Goal: Communication & Community: Connect with others

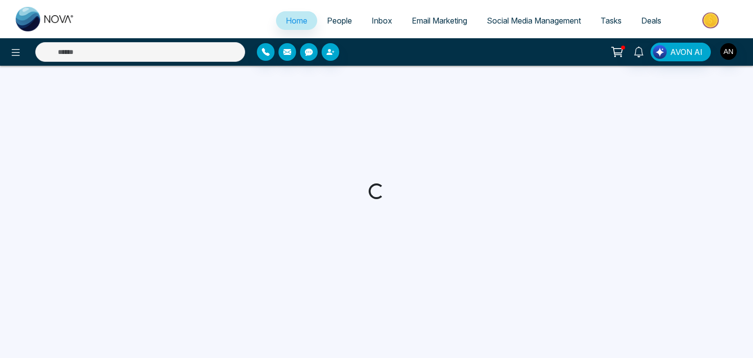
select select "*"
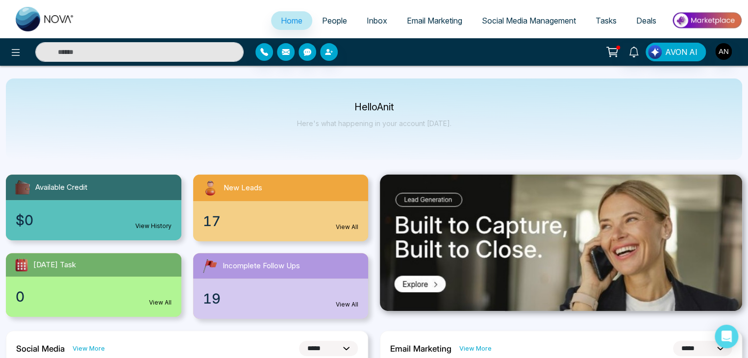
click at [322, 17] on span "People" at bounding box center [334, 21] width 25 height 10
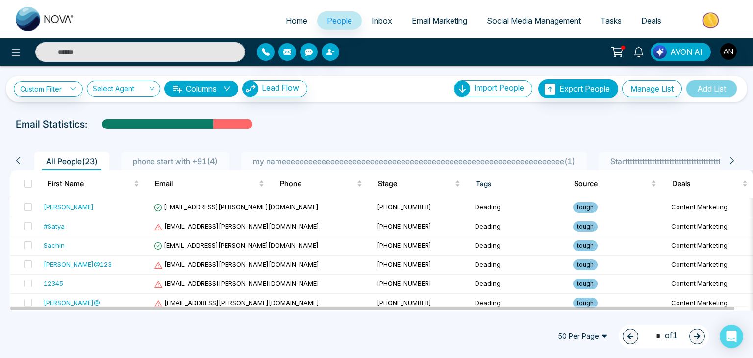
click at [373, 13] on link "Inbox" at bounding box center [382, 20] width 40 height 19
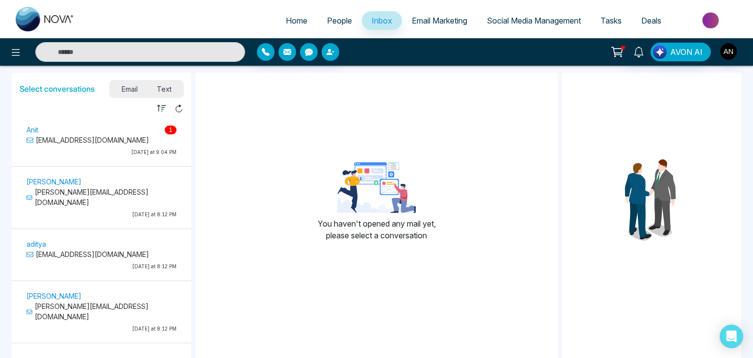
click at [165, 130] on span "1" at bounding box center [171, 129] width 12 height 9
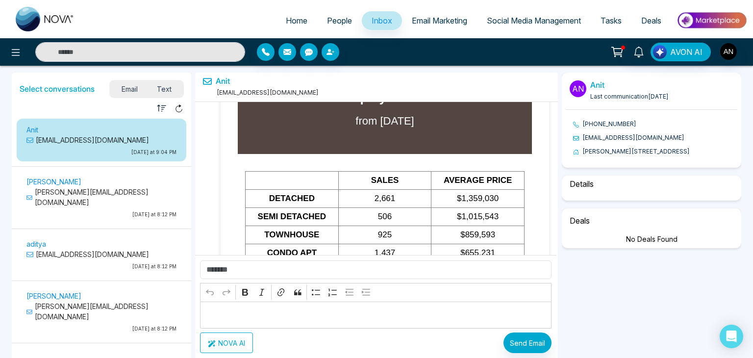
select select "****"
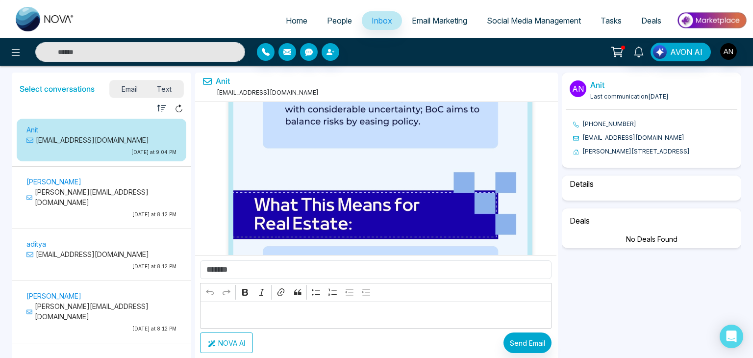
select select "**********"
select select "*****"
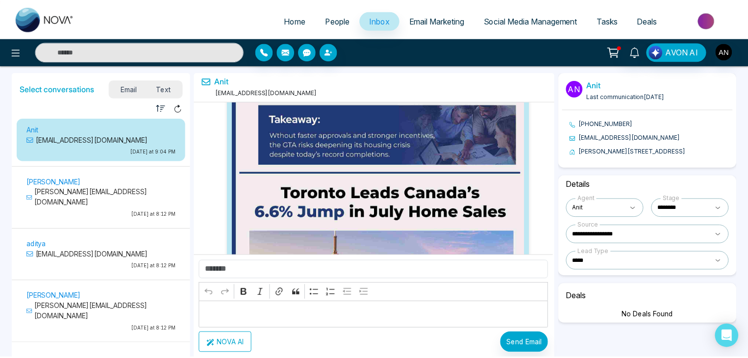
scroll to position [44652, 0]
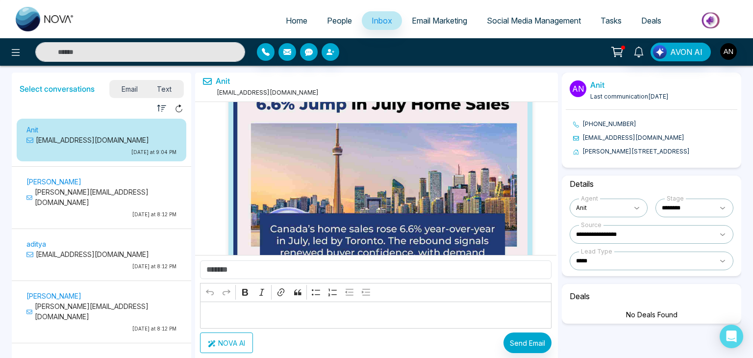
click at [416, 23] on span "Email Marketing" at bounding box center [439, 21] width 55 height 10
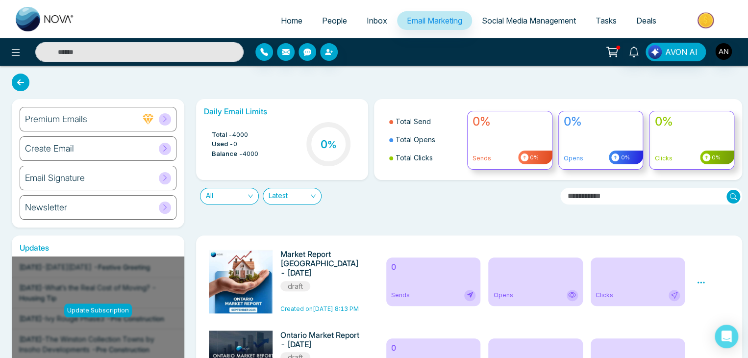
click at [522, 23] on span "Social Media Management" at bounding box center [529, 21] width 94 height 10
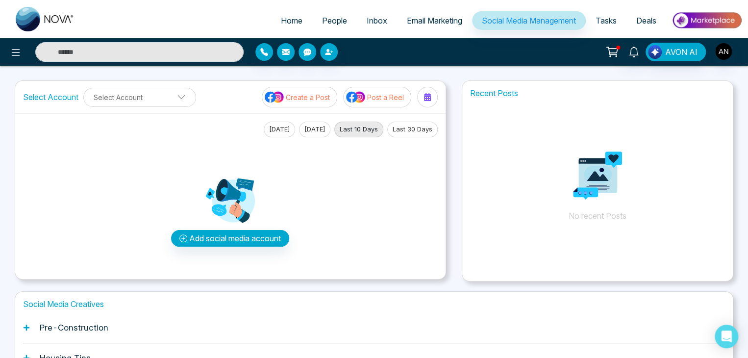
click at [598, 20] on span "Tasks" at bounding box center [605, 21] width 21 height 10
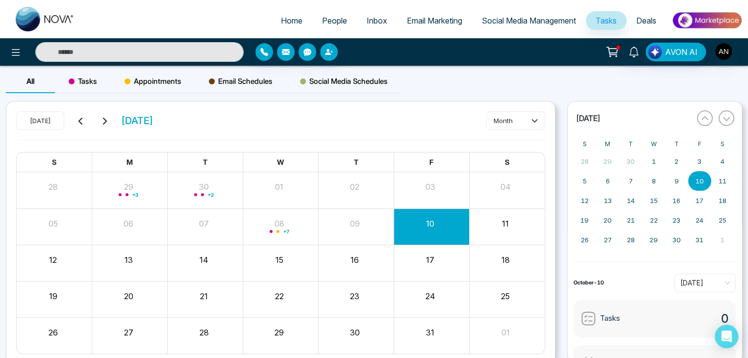
click at [666, 20] on li at bounding box center [704, 21] width 76 height 20
click at [649, 18] on span "Deals" at bounding box center [646, 21] width 20 height 10
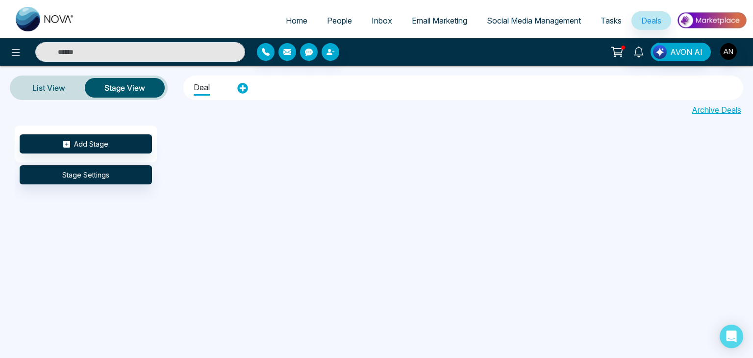
click at [611, 18] on span "Tasks" at bounding box center [610, 21] width 21 height 10
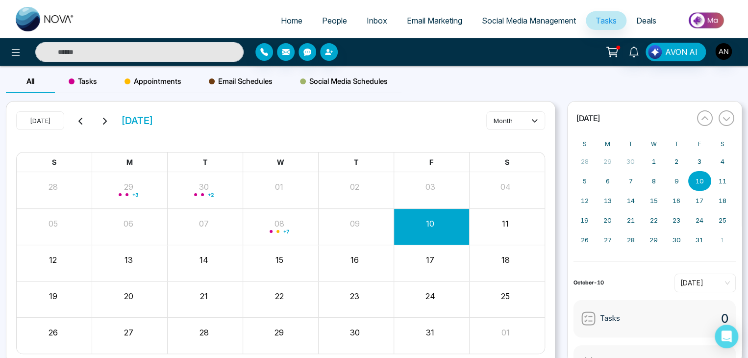
click at [506, 15] on link "Social Media Management" at bounding box center [529, 20] width 114 height 19
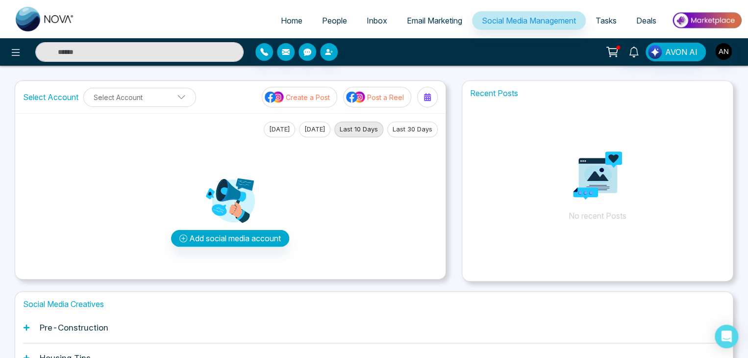
click at [424, 15] on link "Email Marketing" at bounding box center [434, 20] width 75 height 19
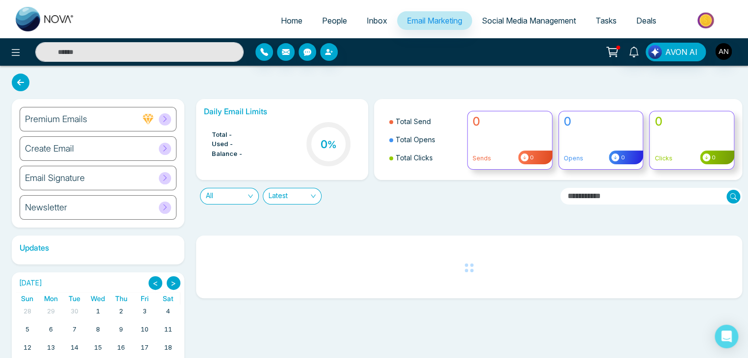
click at [338, 18] on span "People" at bounding box center [334, 21] width 25 height 10
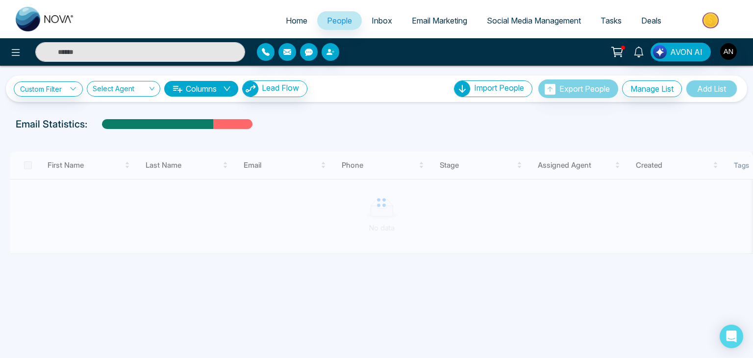
click at [292, 17] on span "Home" at bounding box center [297, 21] width 22 height 10
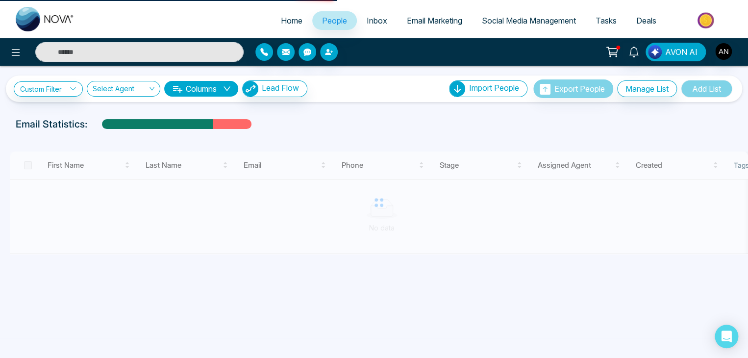
select select "*"
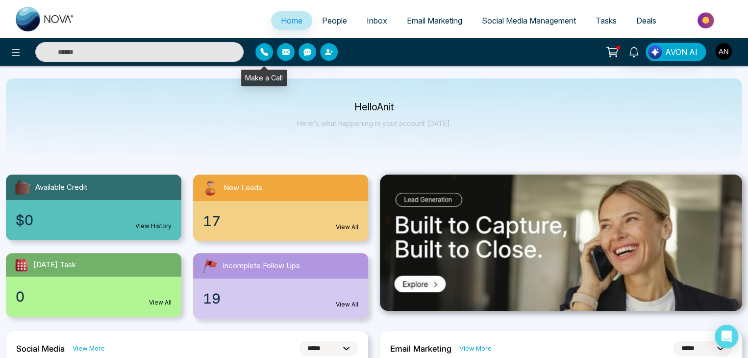
click at [267, 53] on icon "button" at bounding box center [264, 52] width 8 height 8
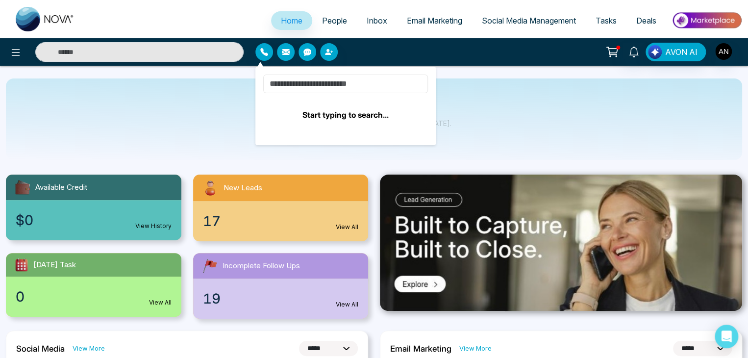
click at [292, 80] on input at bounding box center [345, 83] width 165 height 19
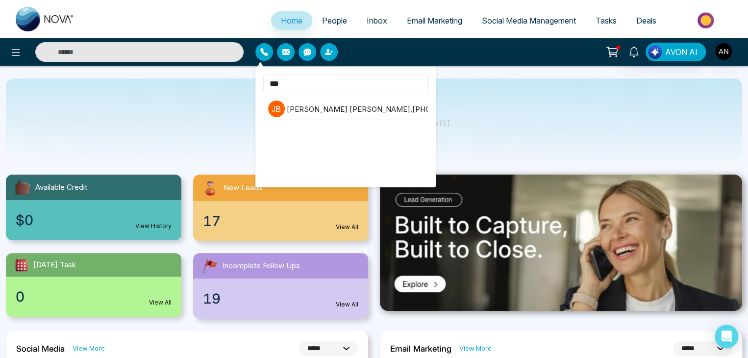
type input "***"
click at [391, 94] on span "*** J B Jayesh Badgujar , +918208229191" at bounding box center [345, 122] width 165 height 97
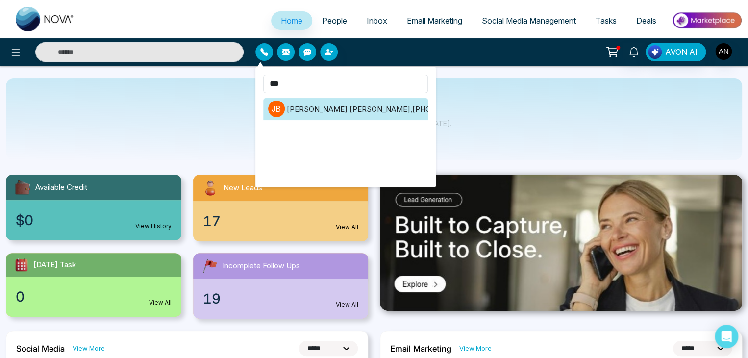
click at [388, 107] on li "J B Jayesh Badgujar , +918208229191" at bounding box center [345, 109] width 165 height 22
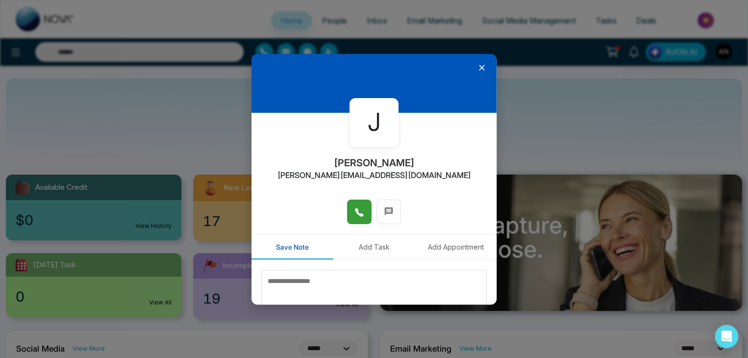
click at [355, 220] on button at bounding box center [359, 211] width 24 height 24
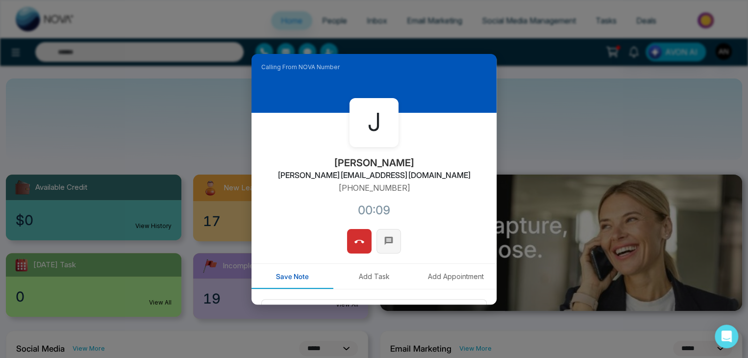
click at [384, 245] on span at bounding box center [389, 240] width 10 height 15
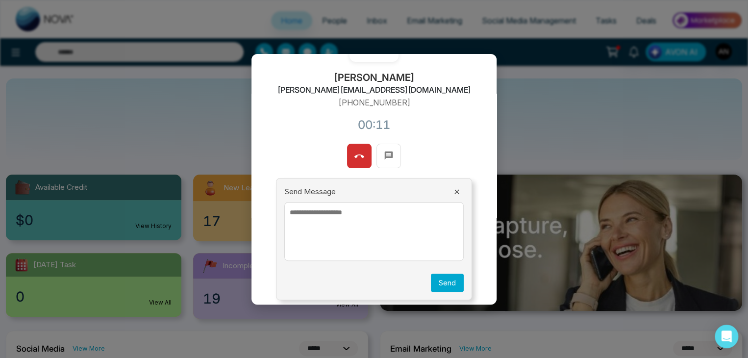
scroll to position [91, 0]
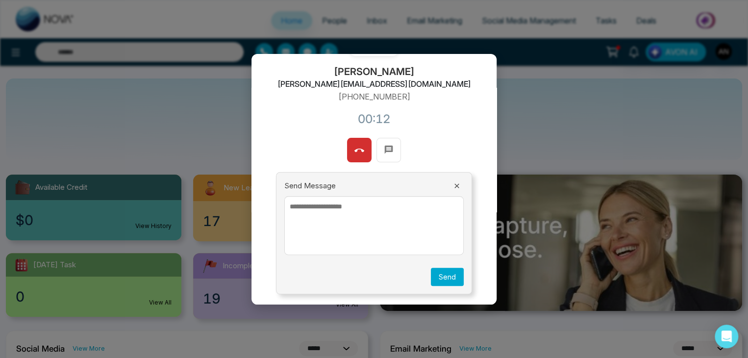
click at [330, 212] on textarea at bounding box center [373, 225] width 179 height 59
type textarea "*****"
click at [440, 266] on div "Send Message ***** Send" at bounding box center [374, 233] width 196 height 122
click at [440, 276] on button "Send" at bounding box center [447, 277] width 33 height 18
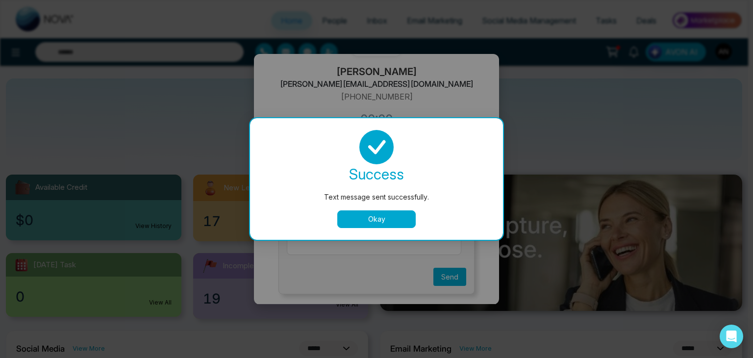
click at [353, 222] on button "Okay" at bounding box center [376, 219] width 78 height 18
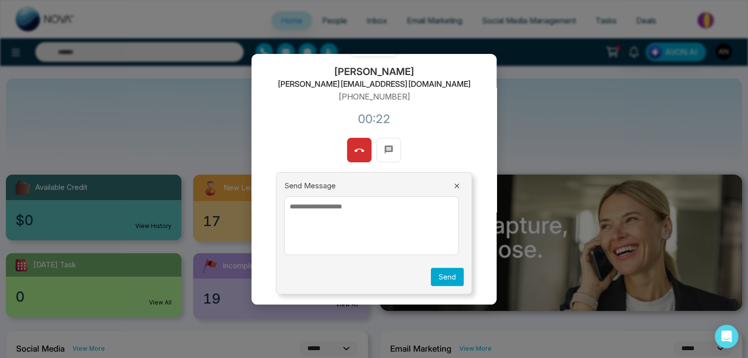
click at [454, 184] on icon at bounding box center [457, 186] width 8 height 8
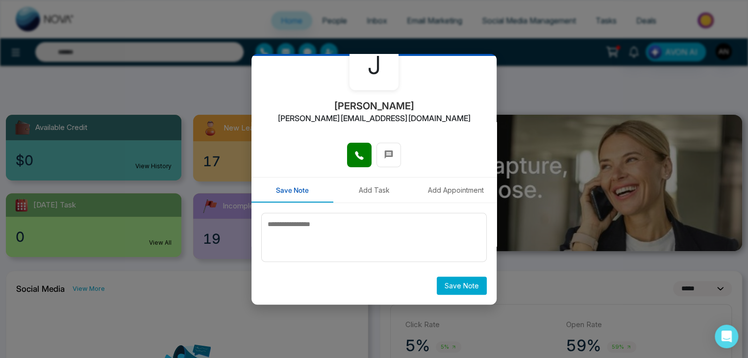
scroll to position [98, 0]
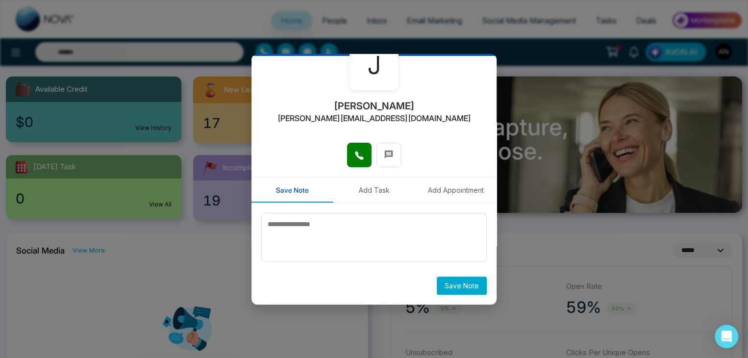
click at [373, 186] on button "Add Task" at bounding box center [374, 189] width 82 height 25
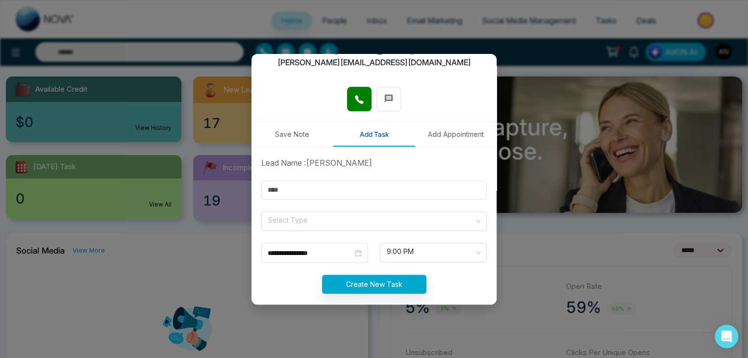
scroll to position [122, 0]
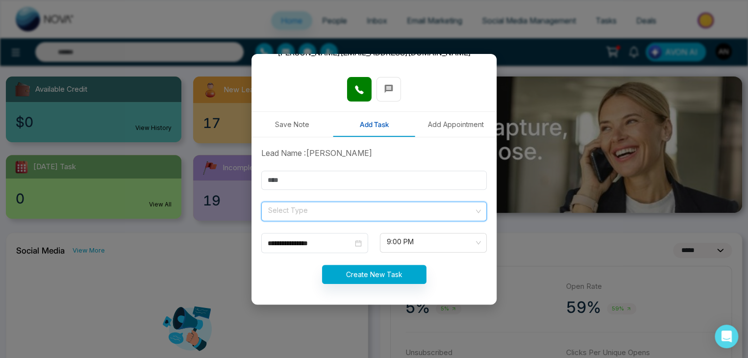
click at [325, 210] on input "search" at bounding box center [370, 209] width 207 height 15
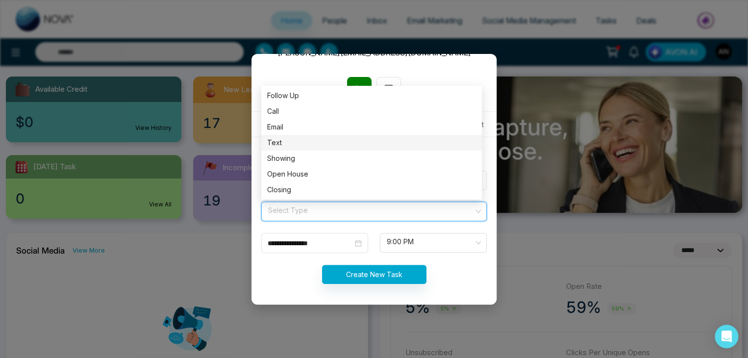
click at [283, 146] on div "Text" at bounding box center [371, 142] width 209 height 11
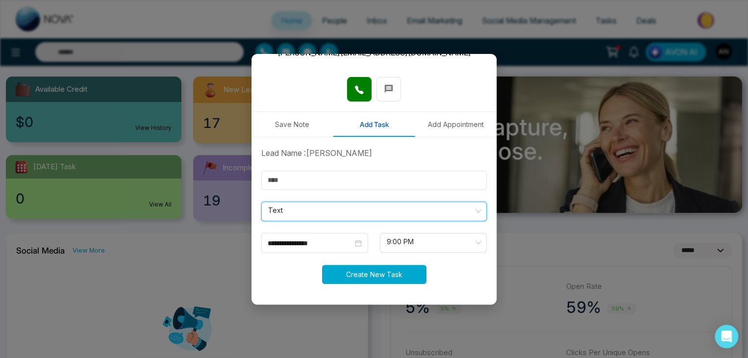
click at [347, 276] on button "Create New Task" at bounding box center [374, 274] width 104 height 19
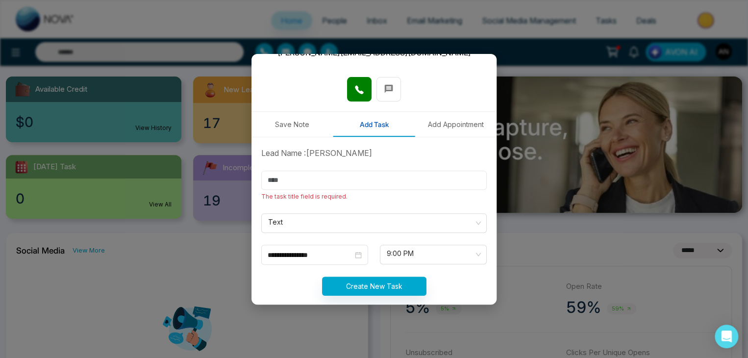
click at [318, 186] on input "text" at bounding box center [373, 180] width 225 height 19
type input "***"
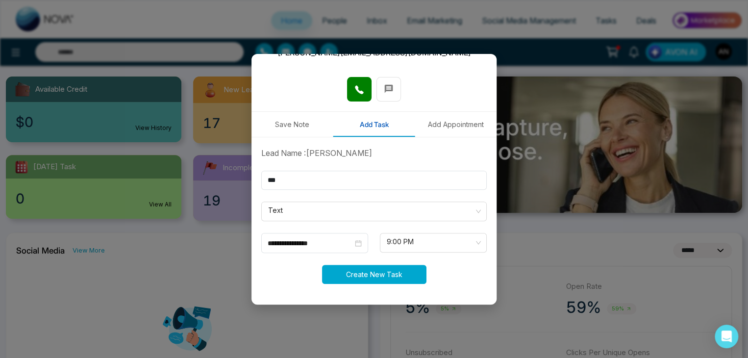
click at [360, 277] on button "Create New Task" at bounding box center [374, 274] width 104 height 19
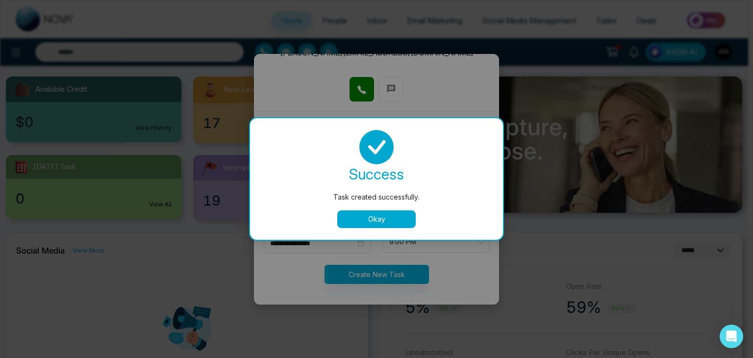
click at [393, 224] on button "Okay" at bounding box center [376, 219] width 78 height 18
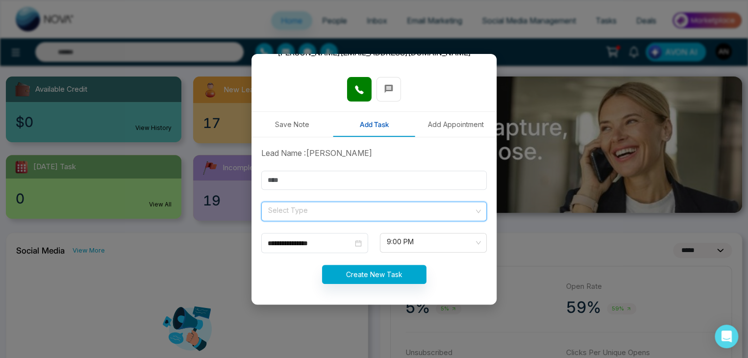
click at [282, 215] on input "search" at bounding box center [370, 209] width 207 height 15
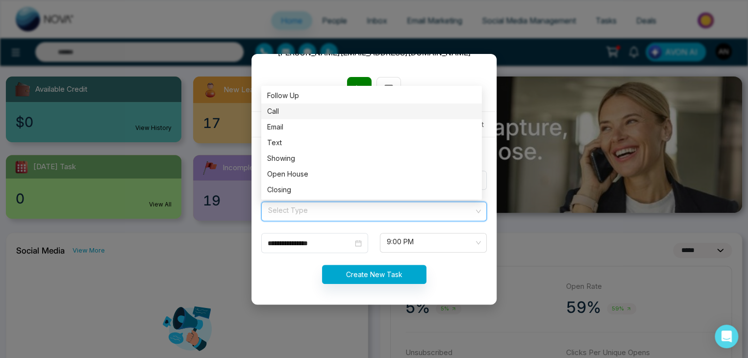
click at [274, 117] on div "Call" at bounding box center [371, 111] width 220 height 16
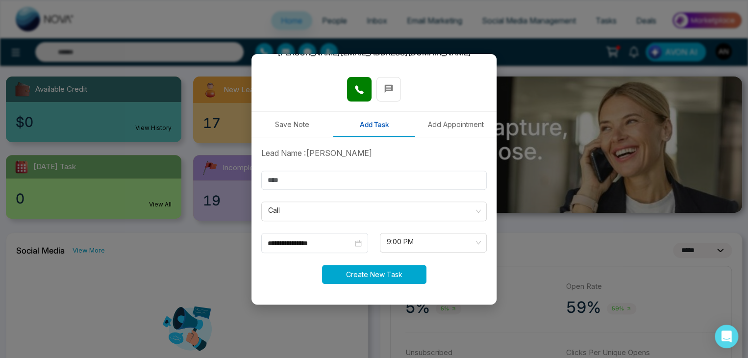
click at [377, 282] on button "Create New Task" at bounding box center [374, 274] width 104 height 19
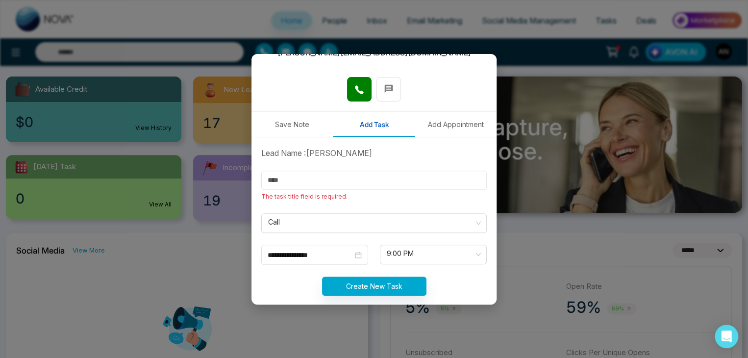
click at [290, 173] on input "text" at bounding box center [373, 180] width 225 height 19
type input "***"
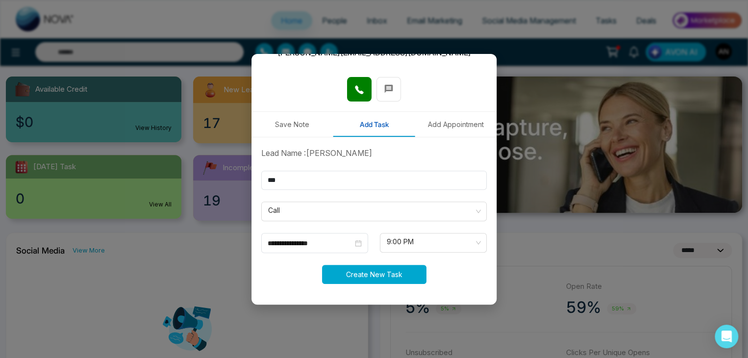
click at [348, 273] on button "Create New Task" at bounding box center [374, 274] width 104 height 19
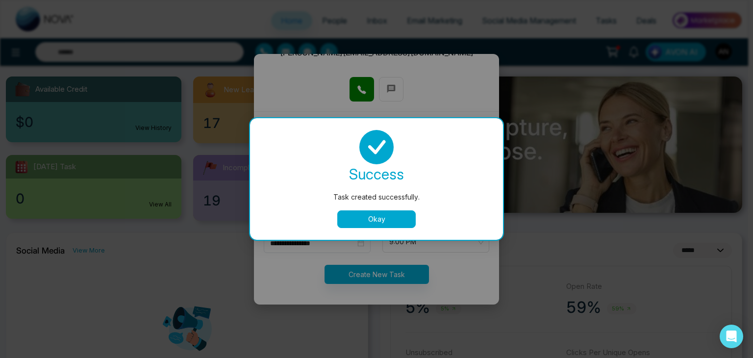
click at [363, 220] on button "Okay" at bounding box center [376, 219] width 78 height 18
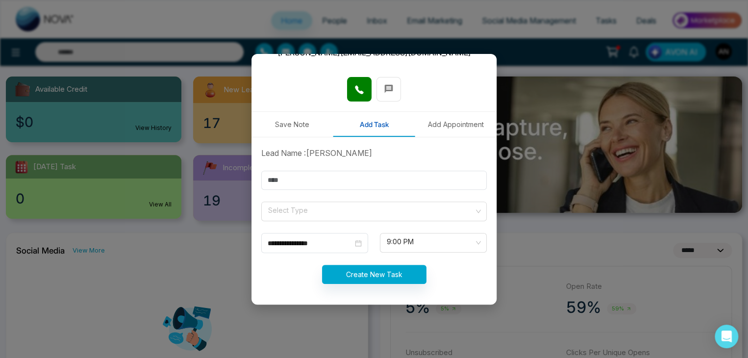
click at [431, 128] on button "Add Appointment" at bounding box center [456, 124] width 82 height 25
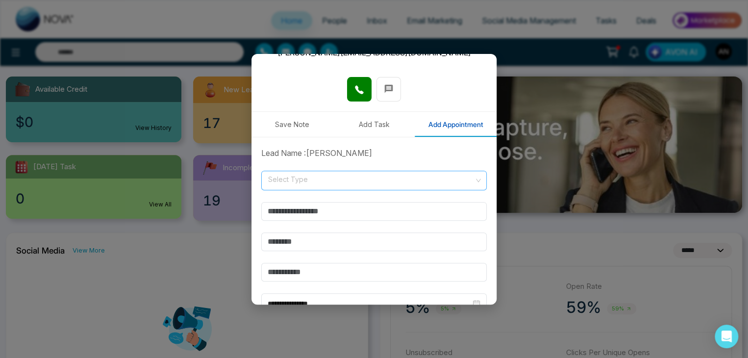
click at [275, 182] on input "search" at bounding box center [370, 178] width 207 height 15
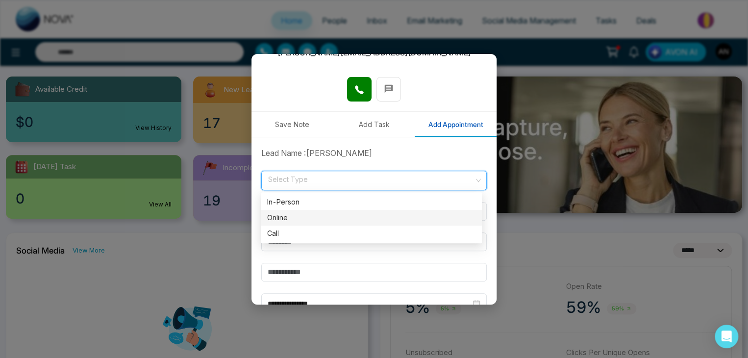
click at [279, 212] on div "Online" at bounding box center [371, 217] width 209 height 11
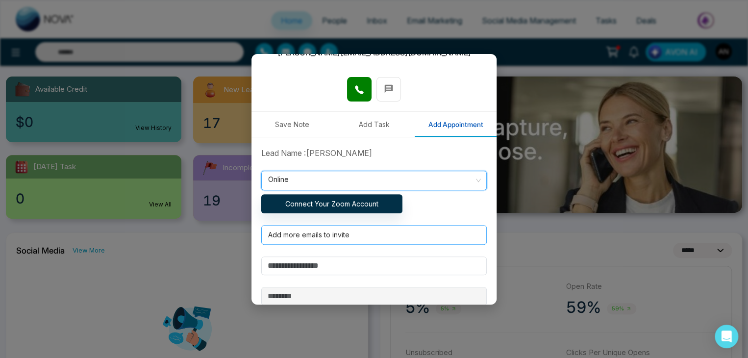
click at [302, 238] on div at bounding box center [372, 235] width 215 height 12
click at [325, 179] on span "Online" at bounding box center [374, 180] width 212 height 17
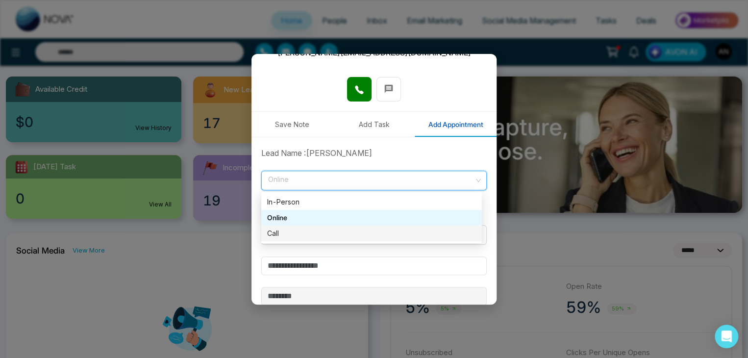
click at [269, 230] on div "Call" at bounding box center [371, 233] width 209 height 11
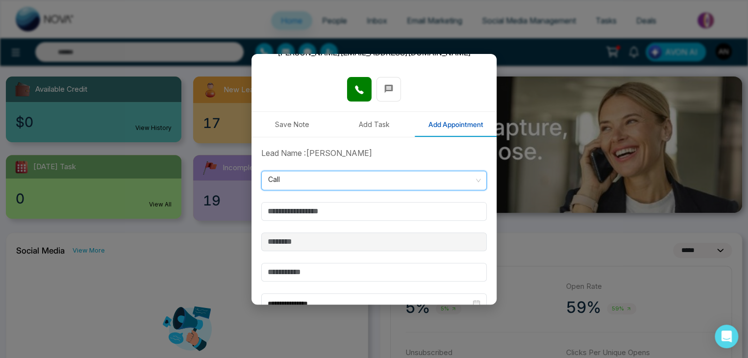
drag, startPoint x: 293, startPoint y: 173, endPoint x: 294, endPoint y: 188, distance: 14.7
click at [293, 176] on span "Call" at bounding box center [374, 180] width 212 height 17
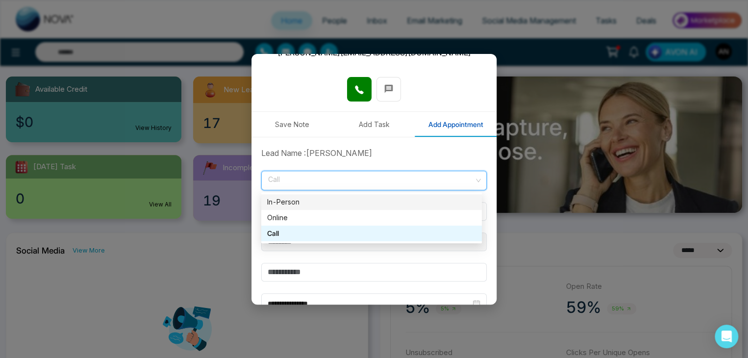
click at [298, 206] on div "In-Person" at bounding box center [371, 201] width 209 height 11
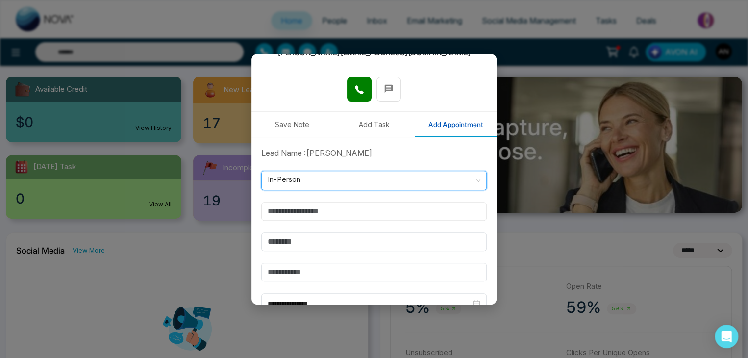
click at [290, 218] on input "text" at bounding box center [373, 211] width 225 height 19
type input "***"
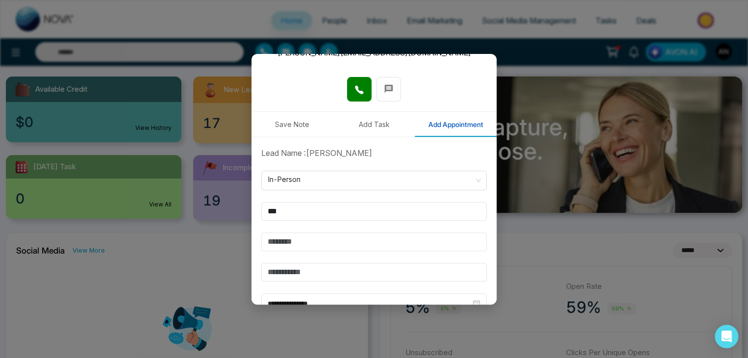
click at [305, 243] on input "text" at bounding box center [373, 241] width 225 height 19
type input "****"
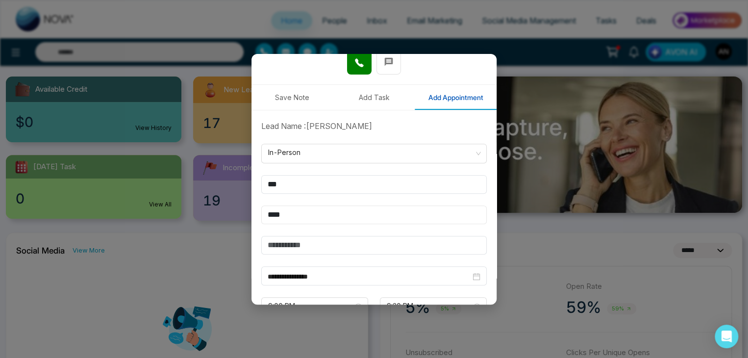
scroll to position [188, 0]
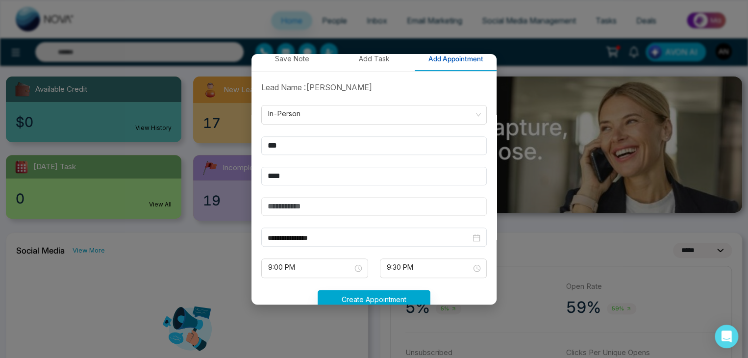
click at [297, 204] on input "text" at bounding box center [373, 206] width 225 height 19
type input "******"
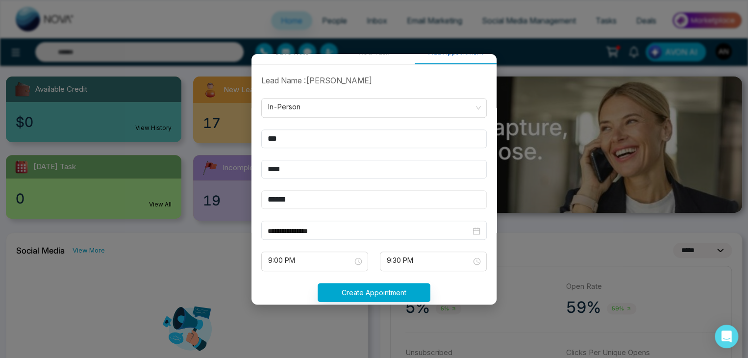
scroll to position [213, 0]
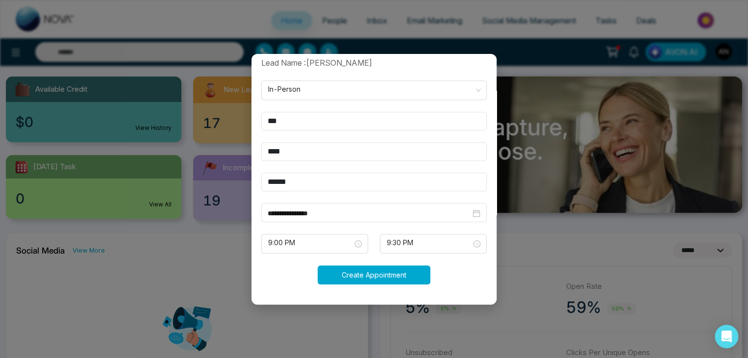
click at [360, 274] on button "Create Appointment" at bounding box center [374, 274] width 113 height 19
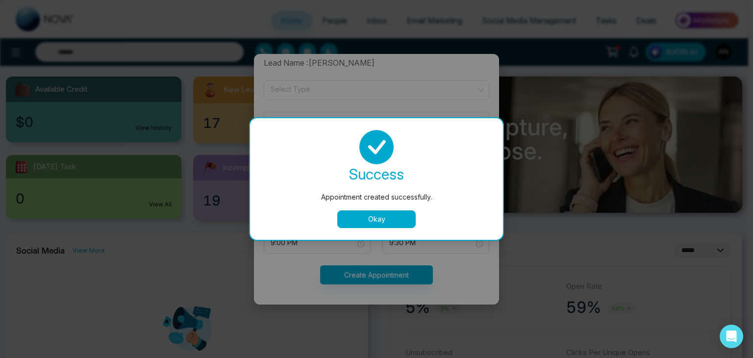
click at [364, 221] on button "Okay" at bounding box center [376, 219] width 78 height 18
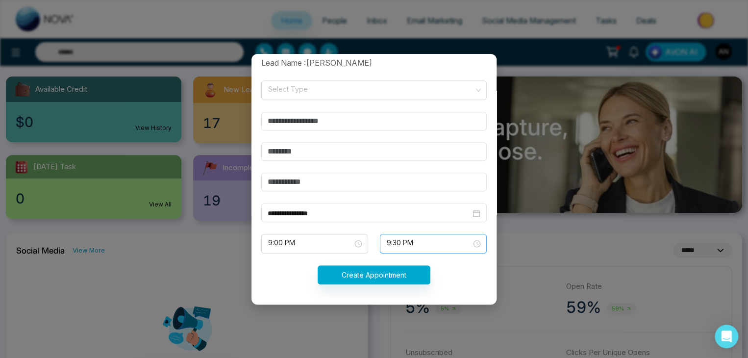
click at [475, 242] on div "9:30 PM" at bounding box center [433, 244] width 107 height 20
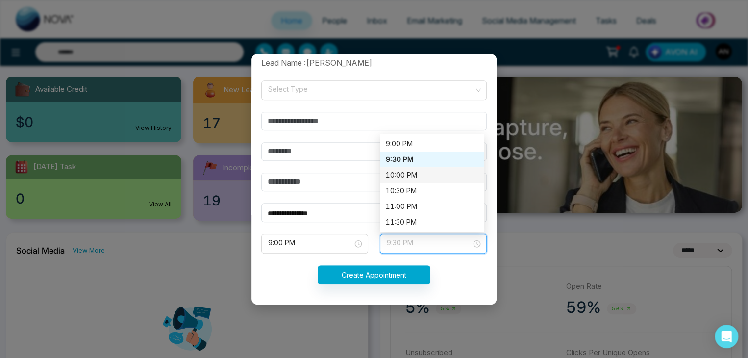
click at [396, 178] on div "10:00 PM" at bounding box center [432, 175] width 93 height 11
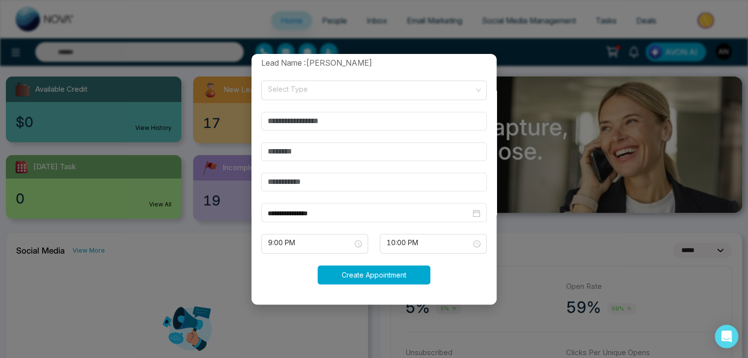
click at [359, 274] on button "Create Appointment" at bounding box center [374, 274] width 113 height 19
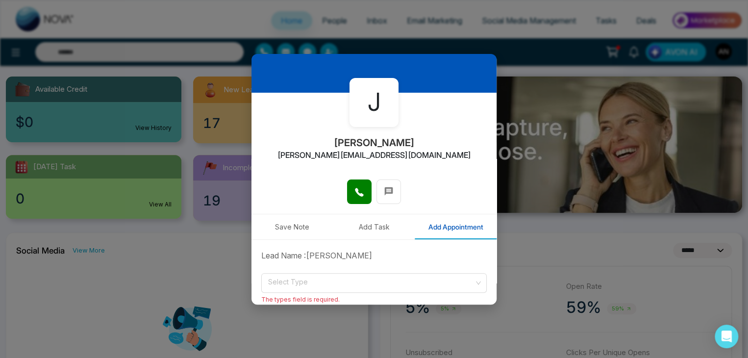
scroll to position [0, 0]
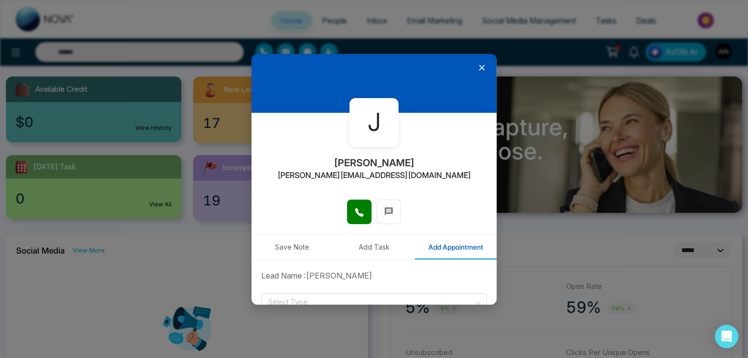
click at [477, 71] on icon at bounding box center [482, 68] width 10 height 10
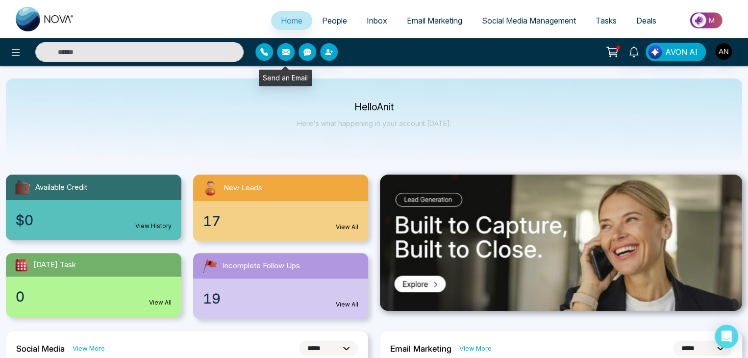
click at [287, 56] on button "button" at bounding box center [286, 52] width 18 height 18
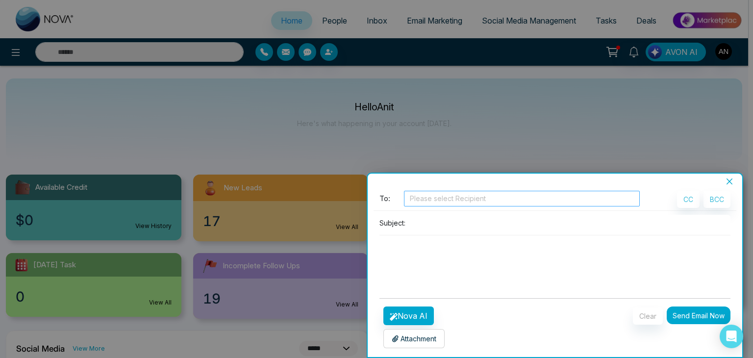
click at [439, 199] on div at bounding box center [521, 199] width 231 height 12
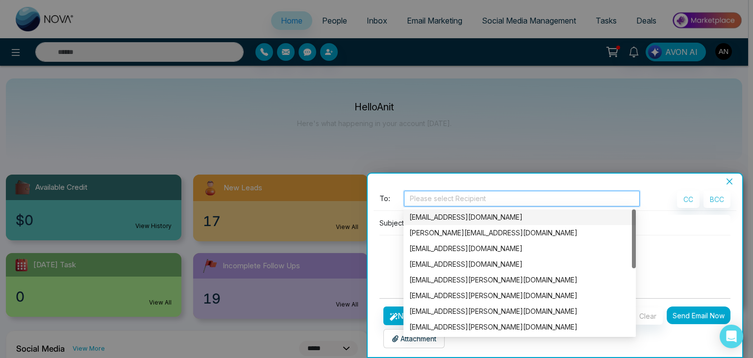
click at [425, 203] on div at bounding box center [521, 199] width 231 height 12
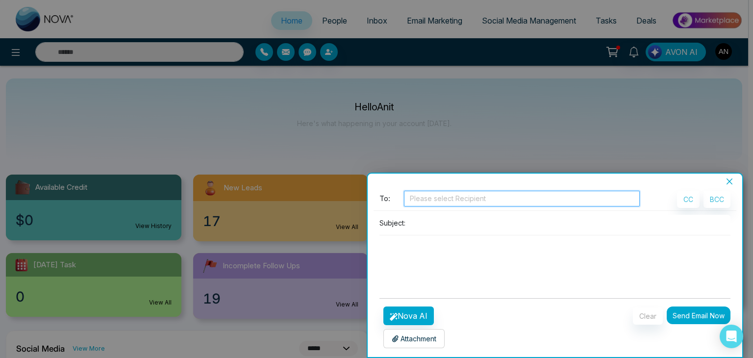
type input "*"
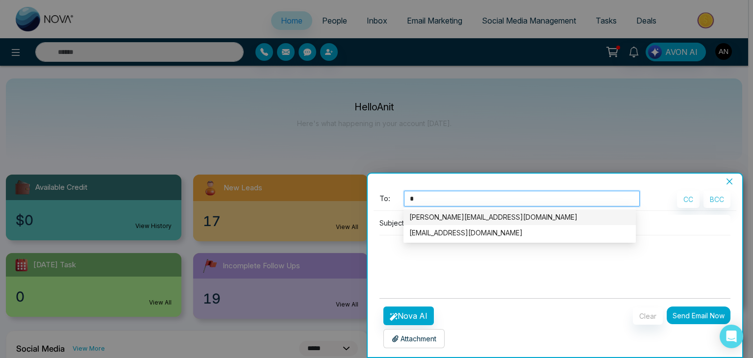
click at [425, 216] on div "Jayesh@mmnovatech.com" at bounding box center [519, 217] width 220 height 11
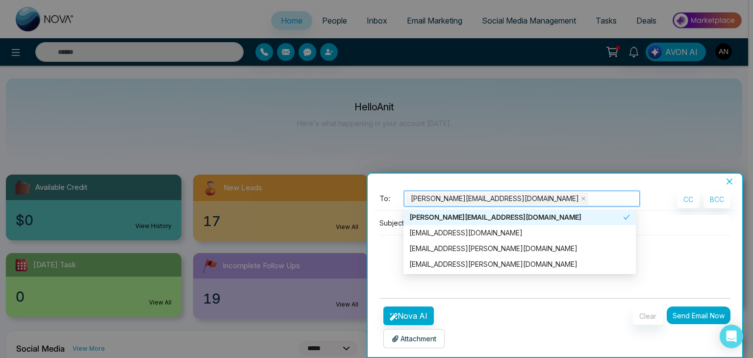
click at [557, 166] on div at bounding box center [376, 179] width 753 height 358
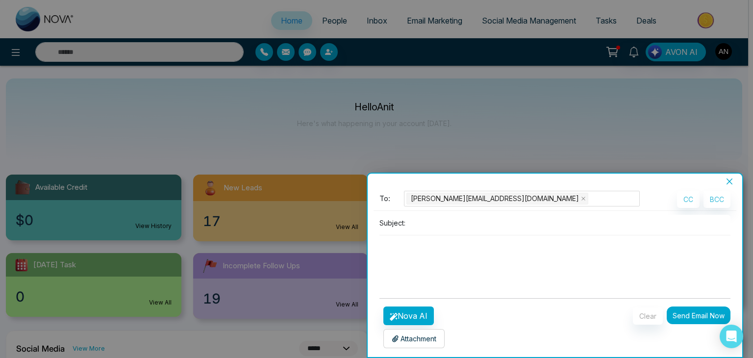
click at [433, 230] on input at bounding box center [569, 223] width 321 height 16
click at [435, 225] on input "**********" at bounding box center [569, 223] width 321 height 16
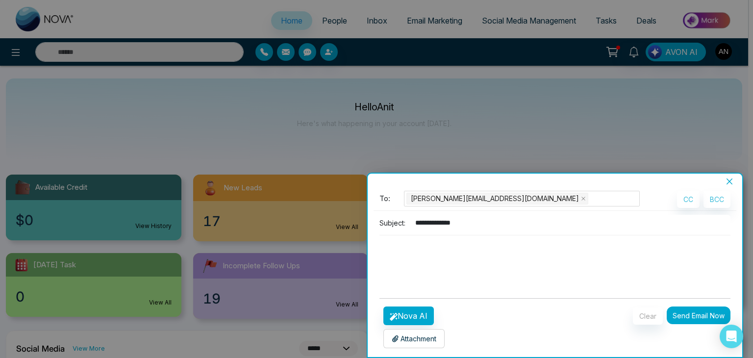
click at [435, 225] on input "**********" at bounding box center [569, 223] width 321 height 16
type input "**********"
click at [410, 306] on button "Nova AI" at bounding box center [408, 315] width 50 height 19
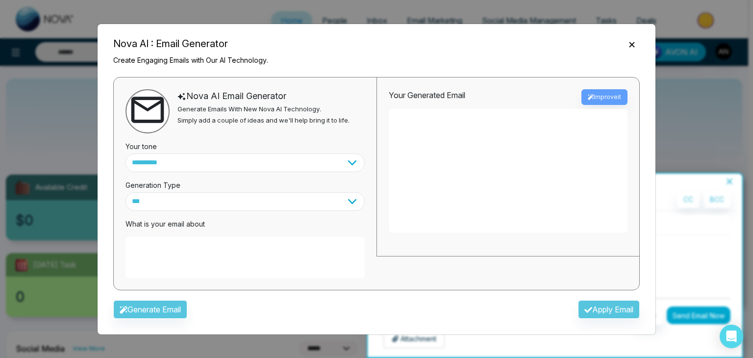
click at [174, 251] on textarea at bounding box center [244, 257] width 239 height 41
paste textarea "**********"
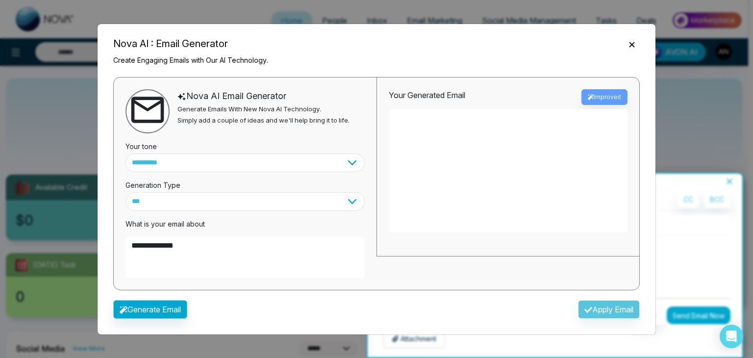
type textarea "**********"
click at [148, 309] on button "Generate Email" at bounding box center [150, 309] width 74 height 19
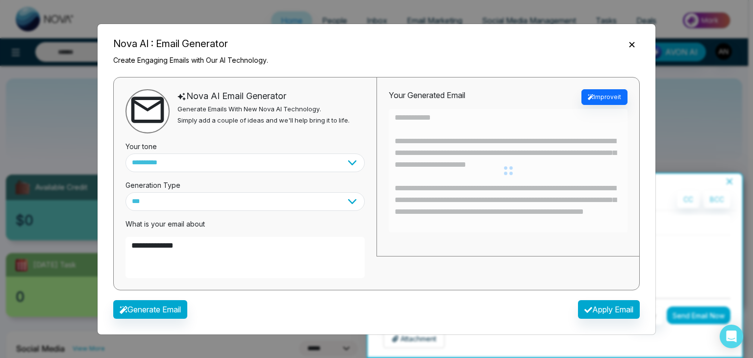
type textarea "**********"
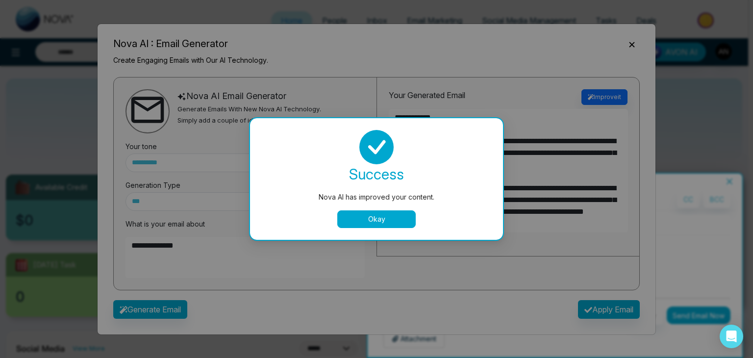
click at [367, 210] on div "success Nova AI has improved your content. Okay" at bounding box center [376, 179] width 229 height 98
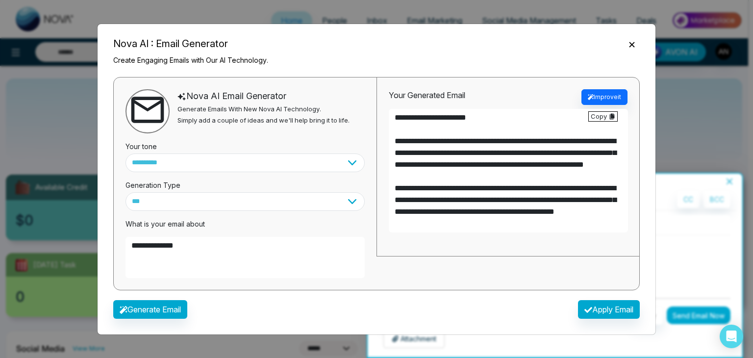
scroll to position [106, 0]
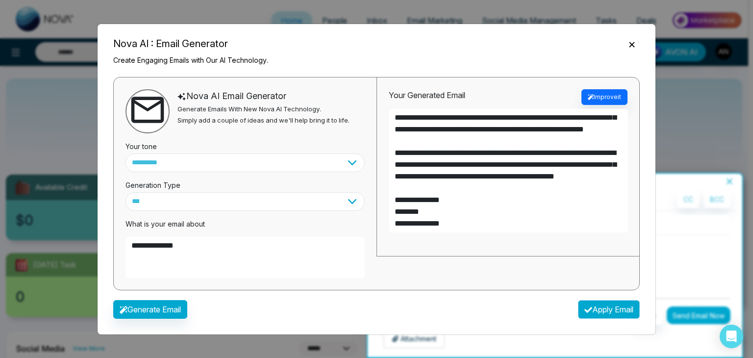
click at [603, 306] on button "Apply Email" at bounding box center [609, 309] width 62 height 19
type textarea "**********"
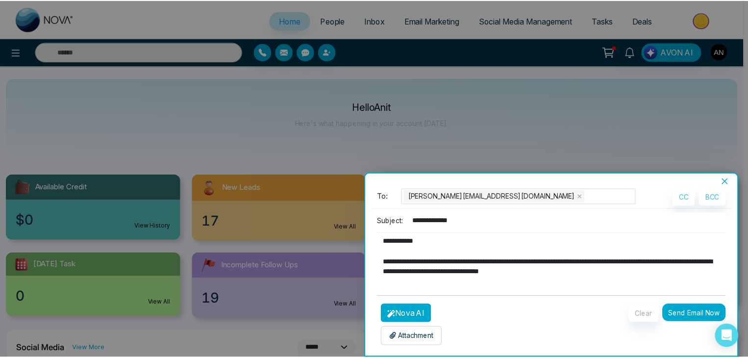
scroll to position [0, 0]
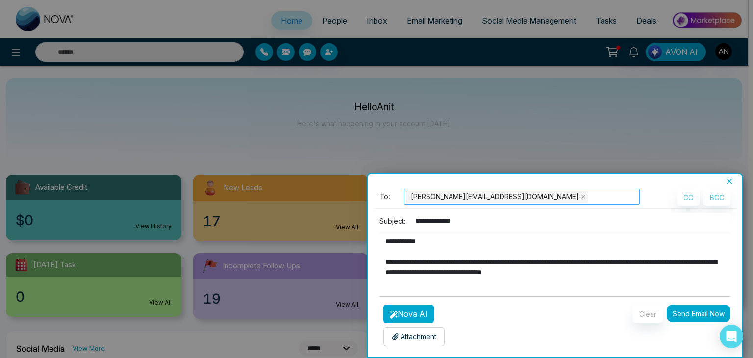
click at [530, 202] on div "Jayesh@mmnovatech.com" at bounding box center [521, 197] width 231 height 14
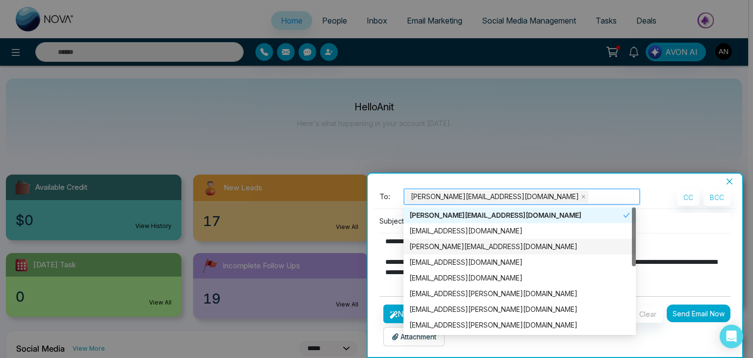
click at [441, 250] on div "lokesh+1@mmnovatech.com" at bounding box center [519, 246] width 220 height 11
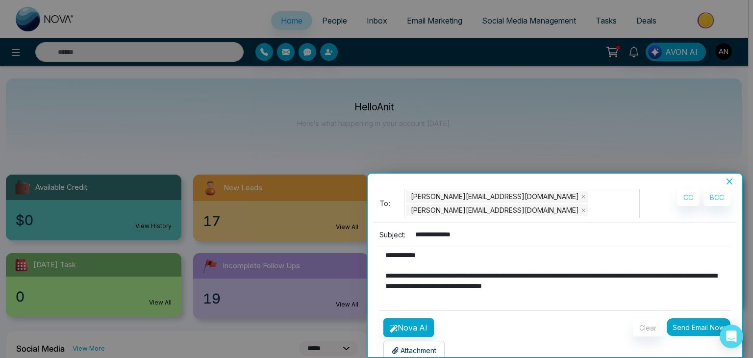
click at [682, 318] on button "Send Email Now" at bounding box center [698, 327] width 64 height 18
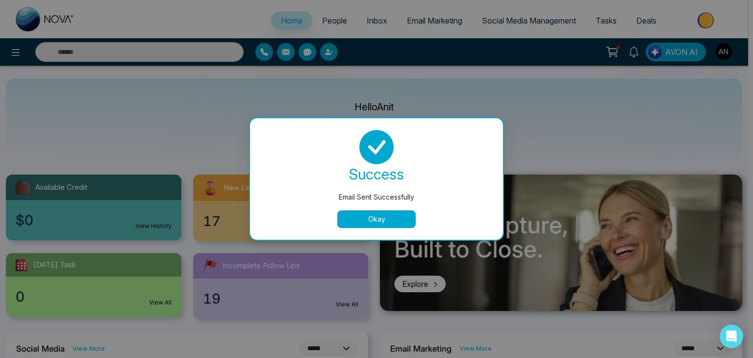
click at [379, 220] on button "Okay" at bounding box center [376, 219] width 78 height 18
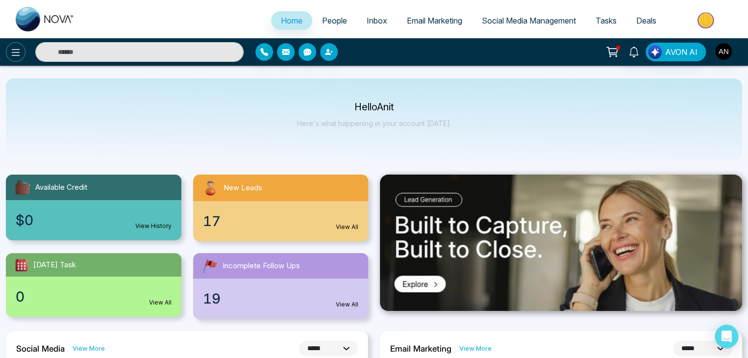
click at [7, 53] on button at bounding box center [16, 52] width 20 height 20
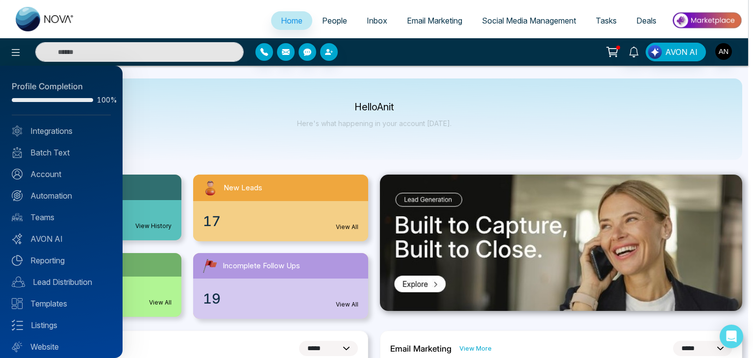
drag, startPoint x: 233, startPoint y: 91, endPoint x: 224, endPoint y: 95, distance: 9.7
click at [233, 93] on div at bounding box center [376, 179] width 753 height 358
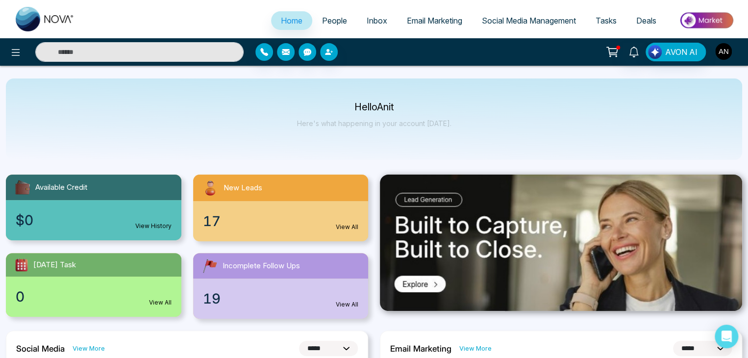
click at [719, 51] on img "button" at bounding box center [723, 51] width 17 height 17
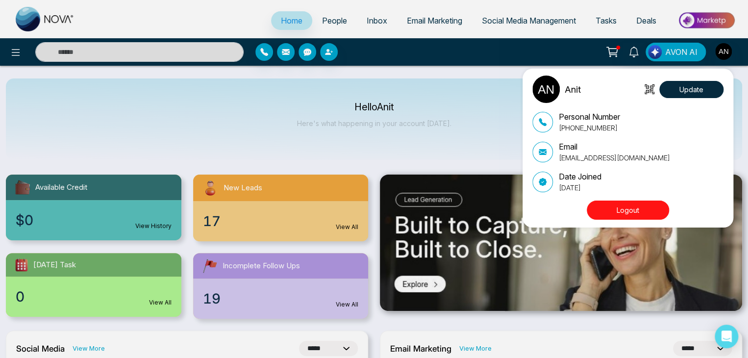
click at [467, 134] on div "Anit Update Personal Number +919930053035 Email anit+bagent1@mmnovatech.com Dat…" at bounding box center [374, 179] width 748 height 358
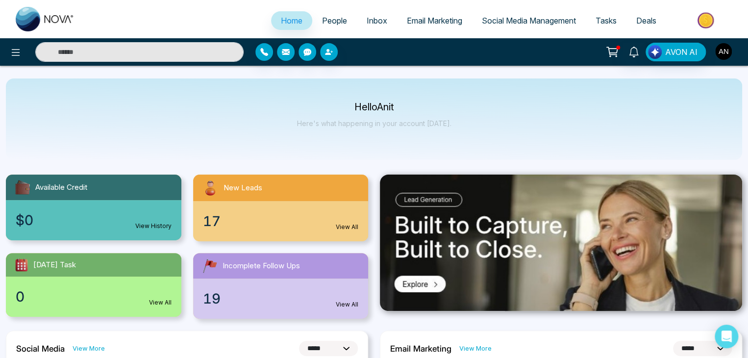
click at [724, 46] on img "button" at bounding box center [723, 51] width 17 height 17
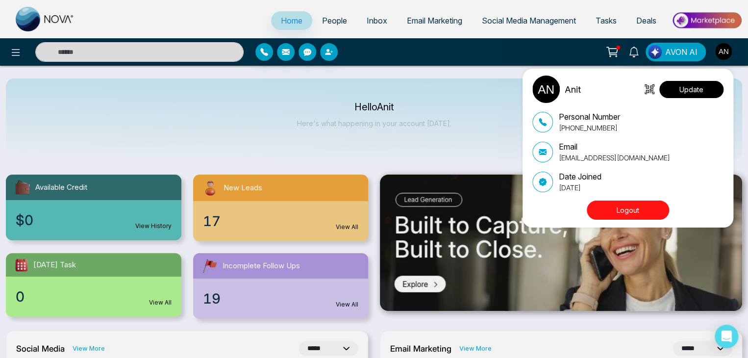
click at [694, 85] on button "Update" at bounding box center [691, 89] width 64 height 17
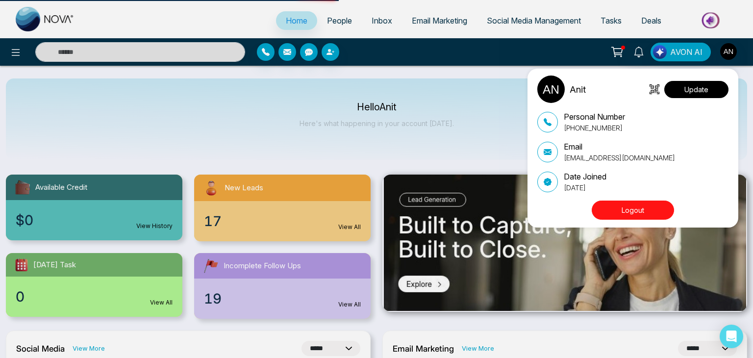
select select "***"
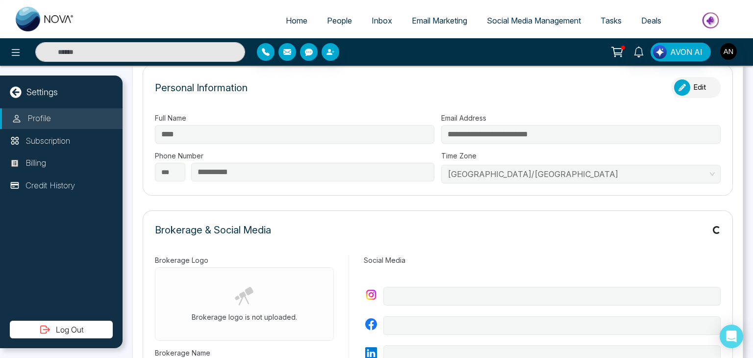
type input "*******"
type input "**********"
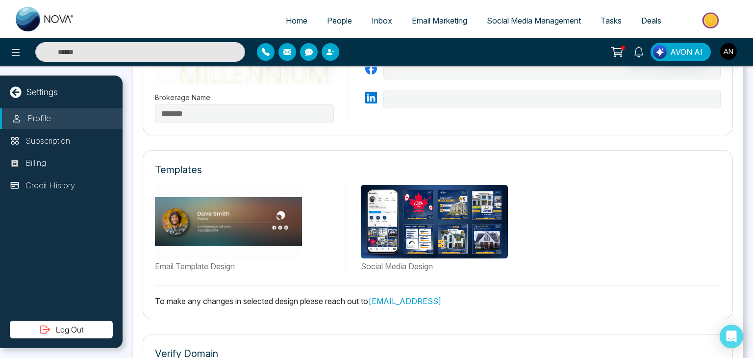
scroll to position [394, 0]
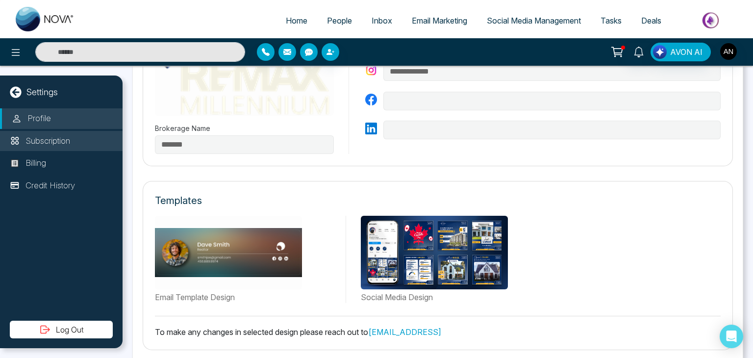
click at [51, 142] on p "Subscription" at bounding box center [47, 141] width 45 height 13
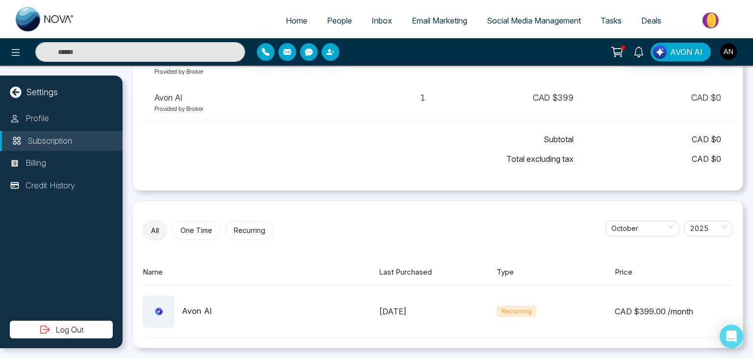
scroll to position [144, 0]
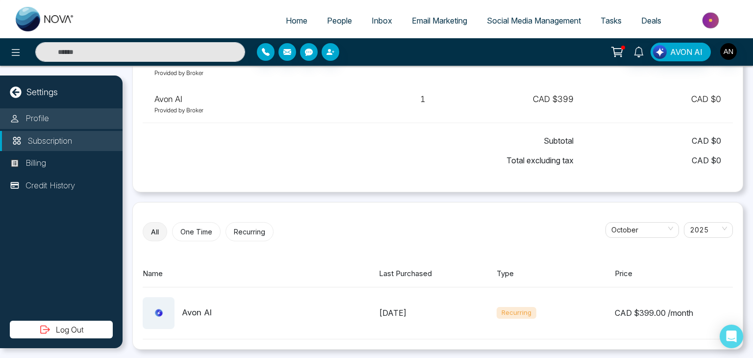
click at [53, 119] on li "Profile" at bounding box center [61, 118] width 122 height 21
select select "***"
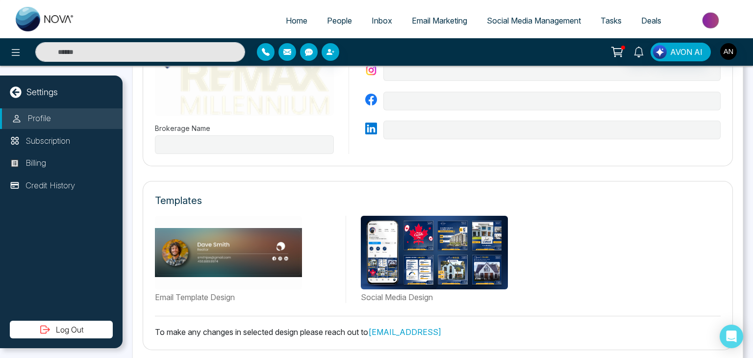
type input "*******"
type input "**********"
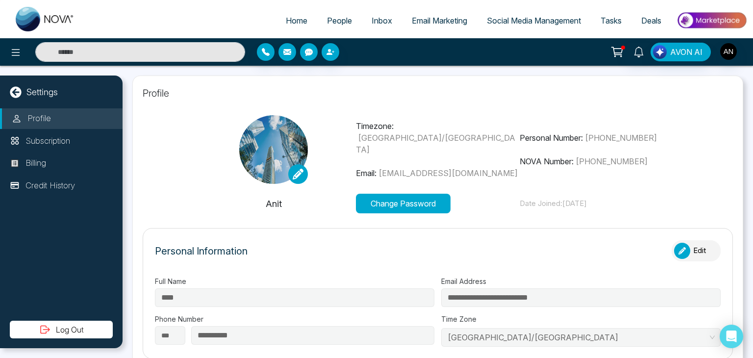
click at [14, 94] on icon at bounding box center [16, 92] width 12 height 12
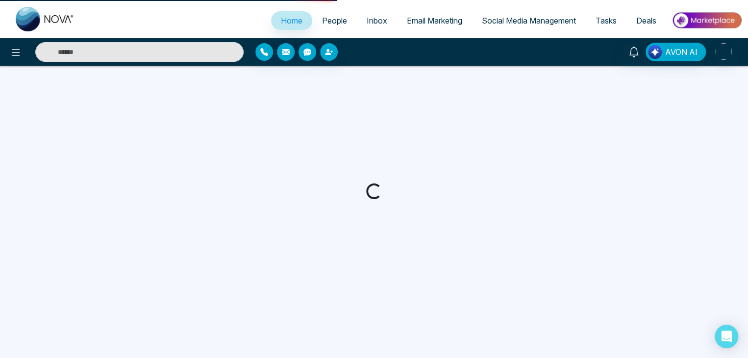
select select "*"
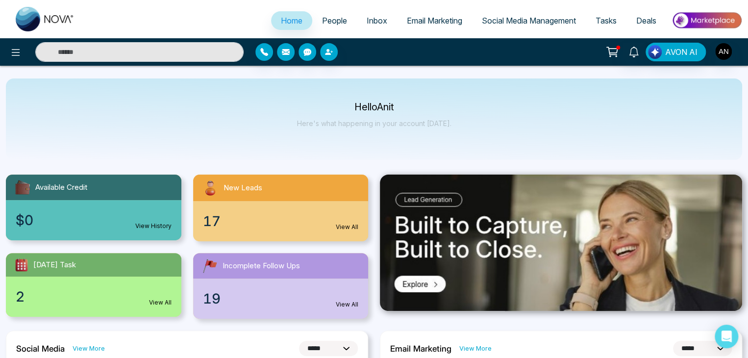
click at [328, 20] on span "People" at bounding box center [334, 21] width 25 height 10
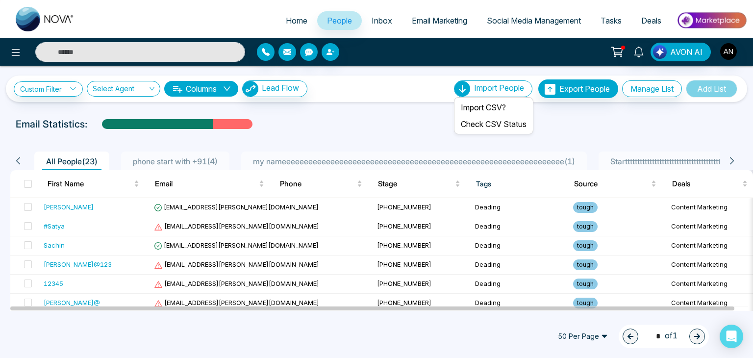
click at [474, 87] on span "Import People" at bounding box center [499, 88] width 50 height 10
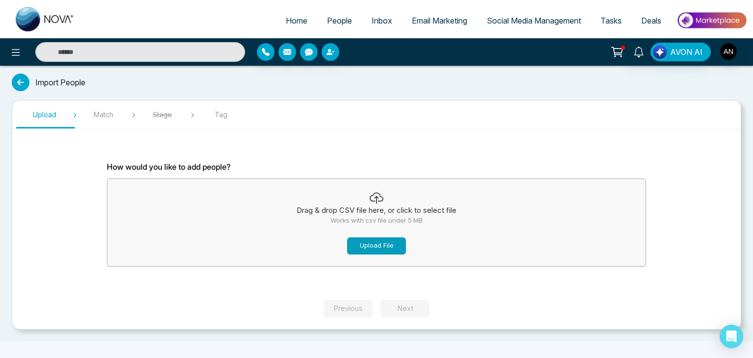
click at [357, 248] on button "Upload File" at bounding box center [376, 245] width 59 height 17
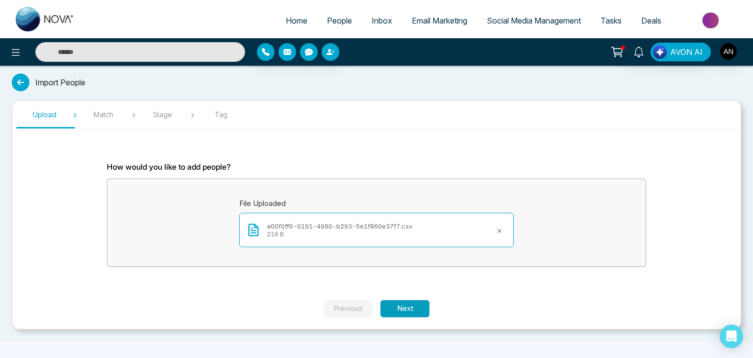
click at [392, 308] on button "Next" at bounding box center [404, 308] width 49 height 17
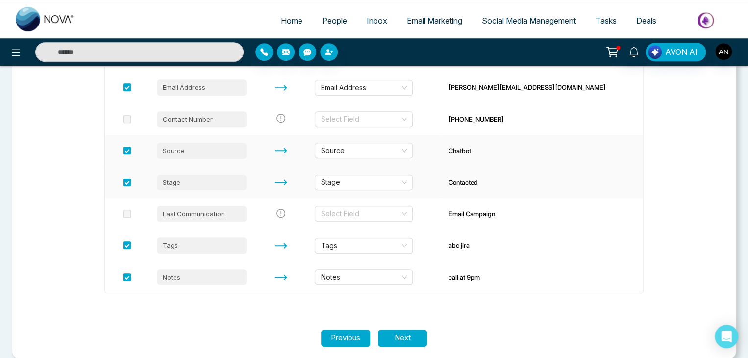
scroll to position [241, 0]
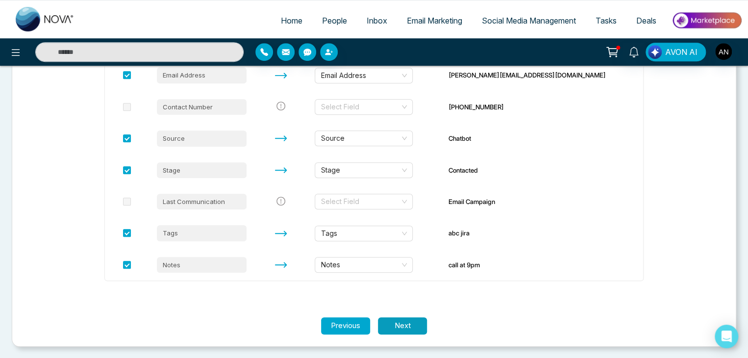
click at [405, 328] on button "Next" at bounding box center [402, 325] width 49 height 17
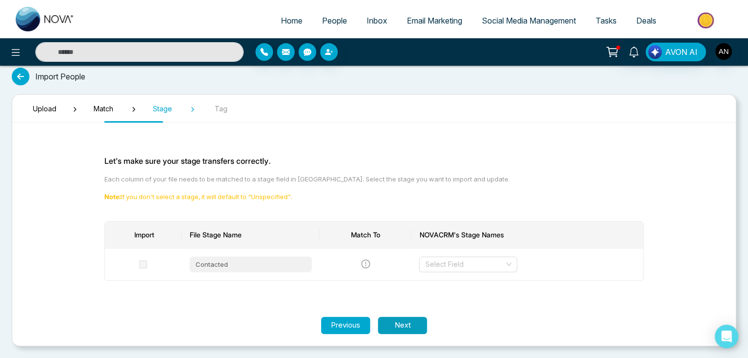
scroll to position [5, 0]
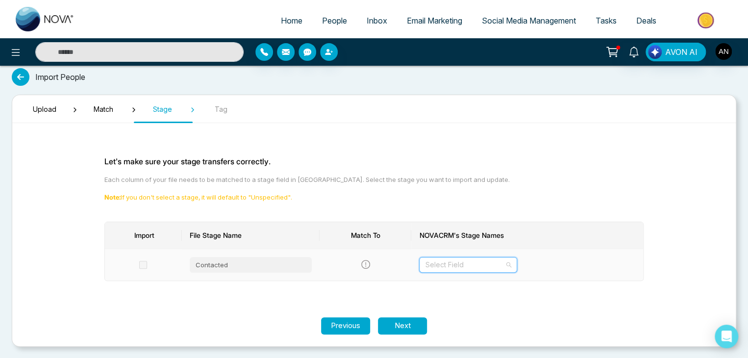
click at [459, 269] on input "search" at bounding box center [464, 264] width 79 height 15
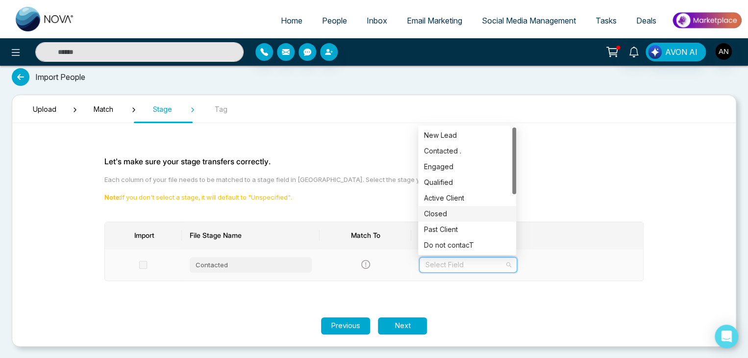
click at [433, 212] on div "Closed" at bounding box center [467, 213] width 86 height 11
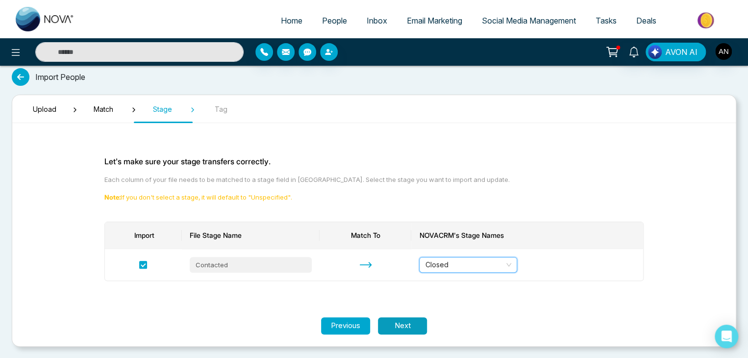
click at [391, 320] on button "Next" at bounding box center [402, 325] width 49 height 17
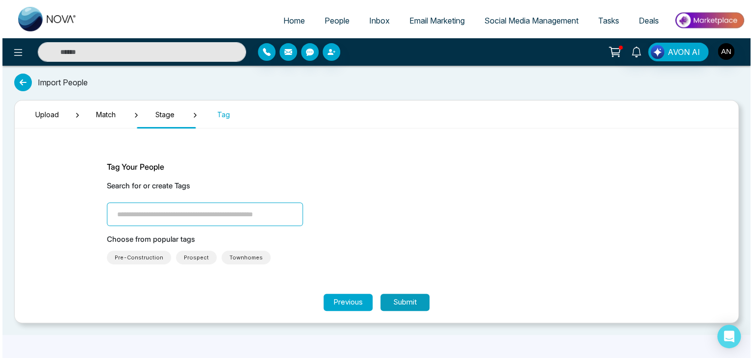
scroll to position [0, 0]
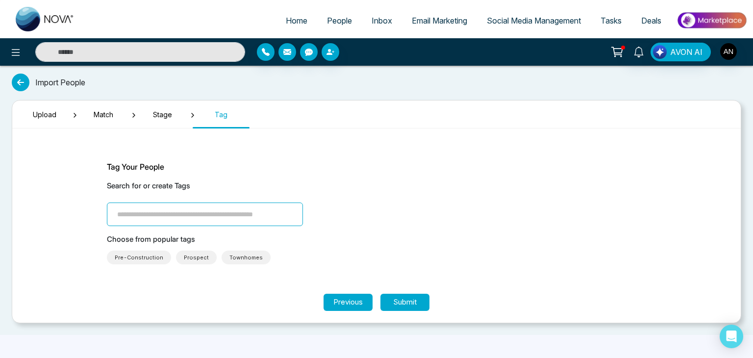
click at [152, 222] on input "search" at bounding box center [205, 214] width 196 height 24
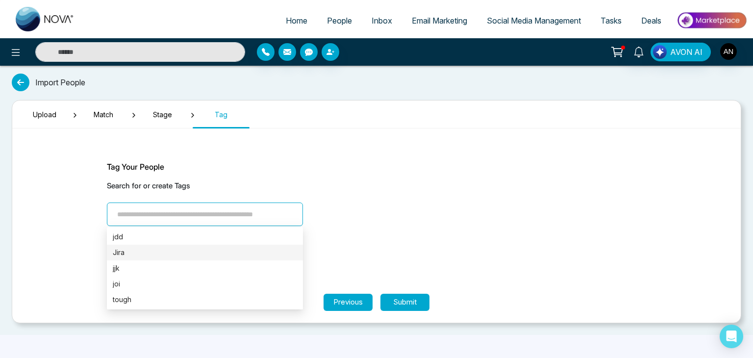
click at [136, 253] on div "Jira" at bounding box center [205, 252] width 184 height 11
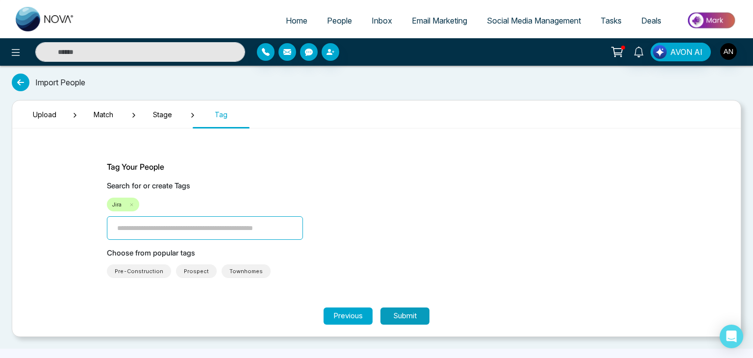
click at [403, 320] on button "Submit" at bounding box center [404, 315] width 49 height 17
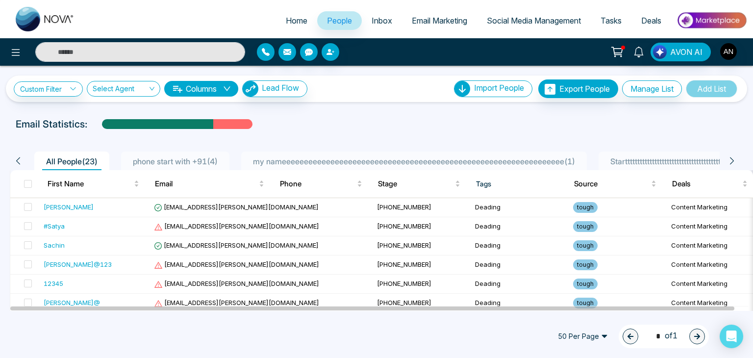
click at [83, 59] on input "text" at bounding box center [140, 52] width 210 height 20
type input "******"
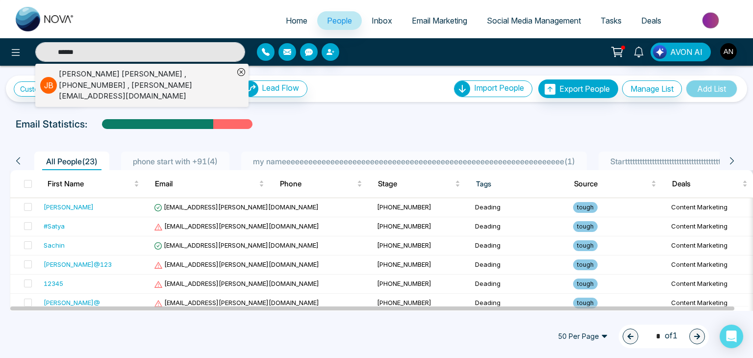
click at [84, 84] on div "Jayesh Badgujar , +918208229191 , Jayesh@mmnovatech.com" at bounding box center [146, 85] width 175 height 33
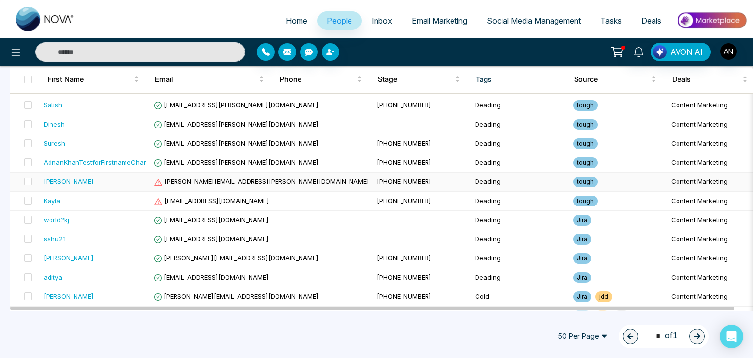
scroll to position [326, 0]
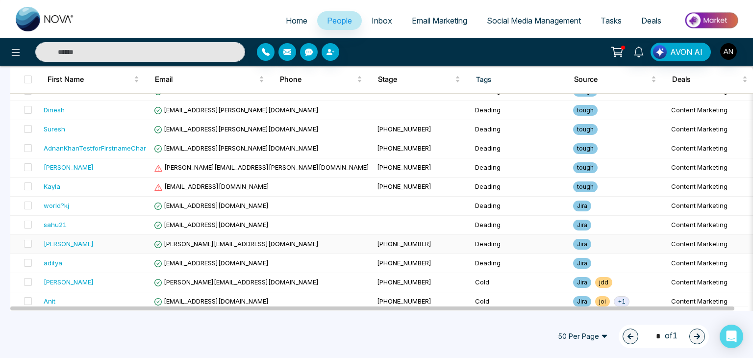
click at [180, 240] on span "Jayesh@mmnovatech.com" at bounding box center [236, 244] width 165 height 8
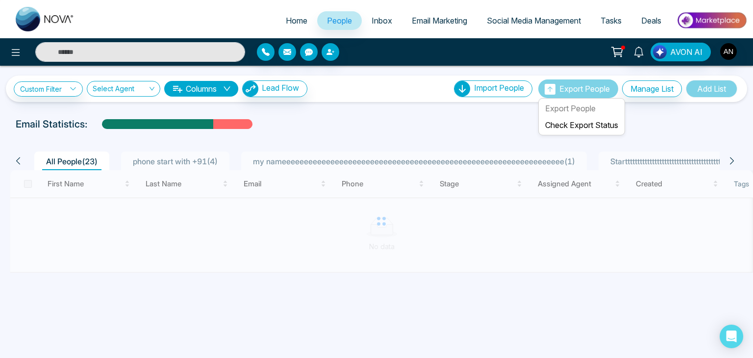
click at [586, 89] on span "Export People" at bounding box center [584, 89] width 50 height 10
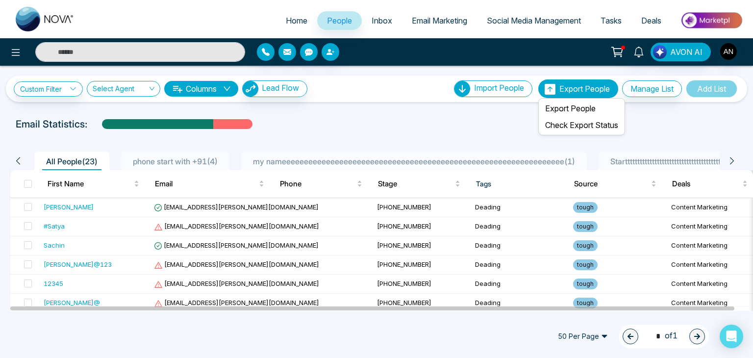
click at [561, 92] on span "Export People" at bounding box center [584, 89] width 50 height 10
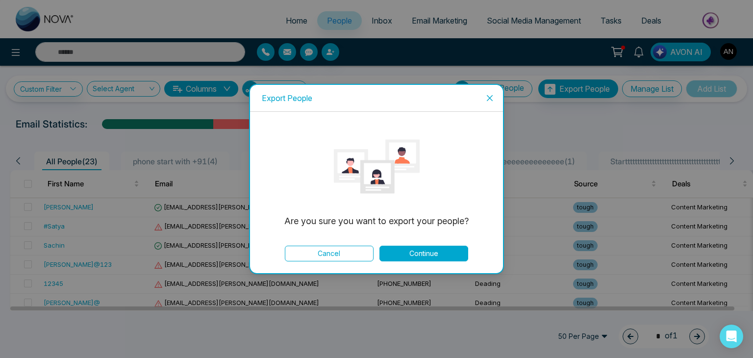
click at [488, 99] on icon "close" at bounding box center [490, 98] width 6 height 6
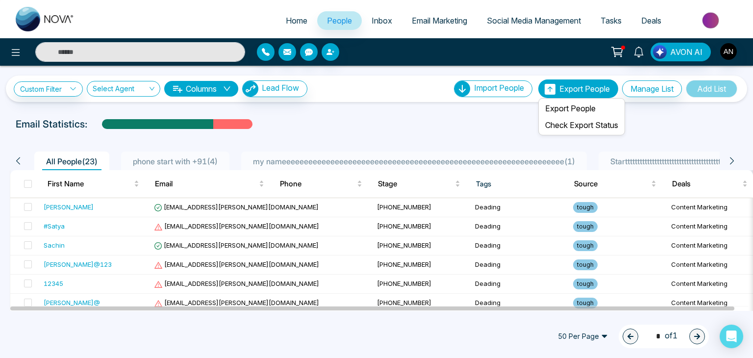
click at [559, 86] on span "Export People" at bounding box center [584, 89] width 50 height 10
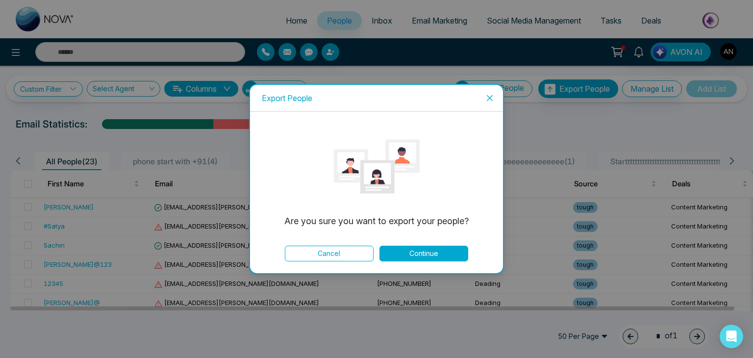
click at [405, 253] on button "Continue" at bounding box center [423, 253] width 89 height 16
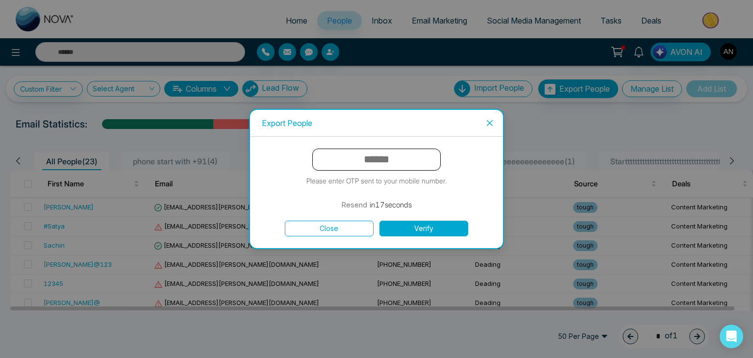
click at [490, 116] on span "Close" at bounding box center [489, 123] width 26 height 26
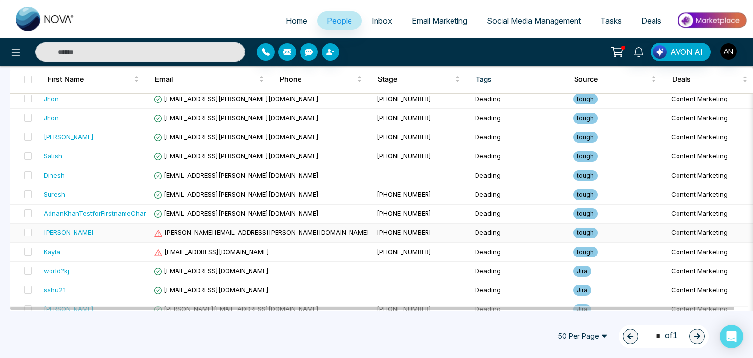
scroll to position [326, 0]
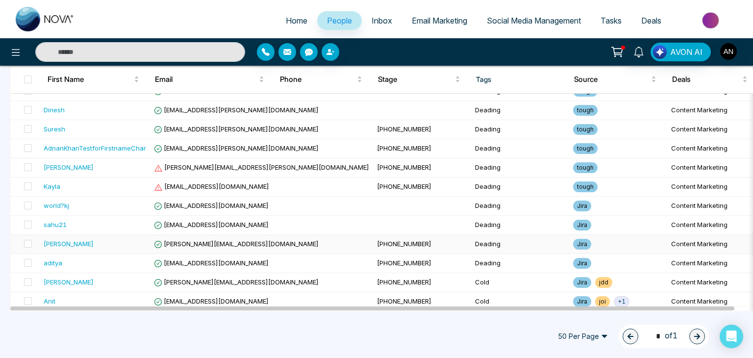
click at [187, 240] on span "Jayesh@mmnovatech.com" at bounding box center [236, 244] width 165 height 8
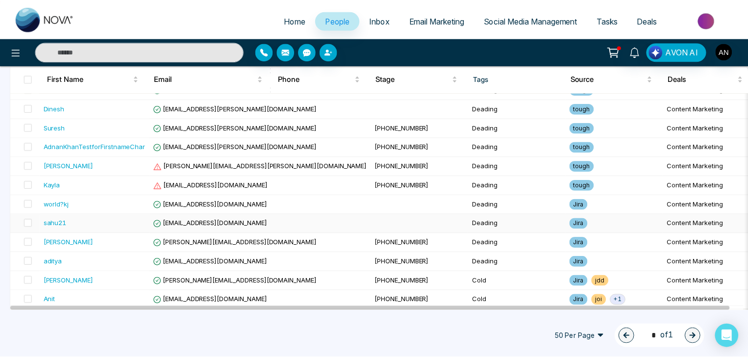
scroll to position [329, 0]
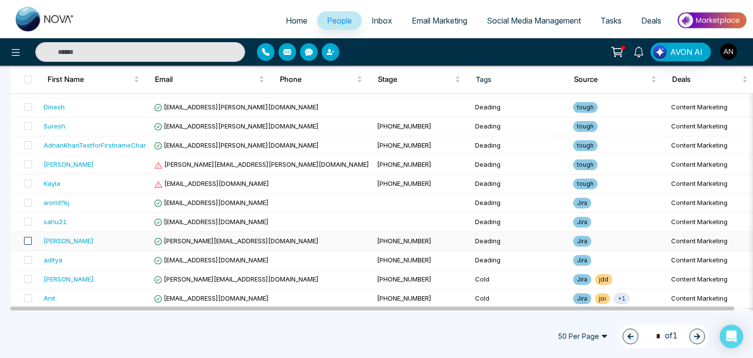
click at [27, 238] on span at bounding box center [28, 241] width 8 height 8
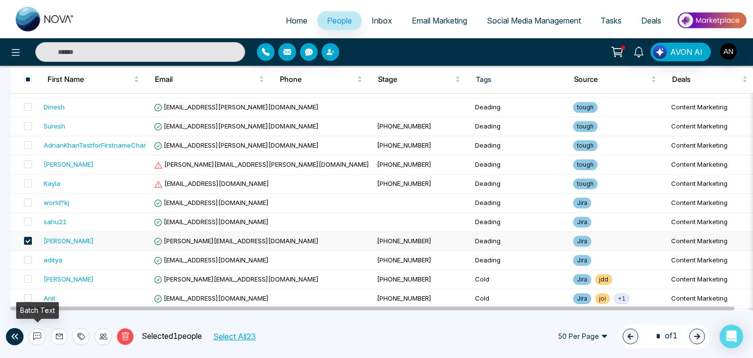
click at [38, 332] on icon at bounding box center [37, 335] width 8 height 7
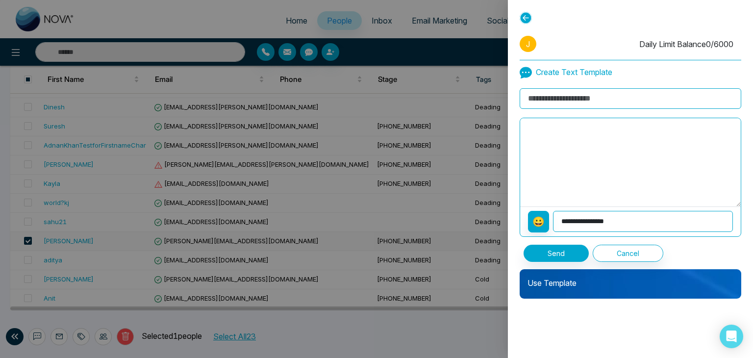
click at [549, 284] on p "Use Template" at bounding box center [629, 279] width 221 height 20
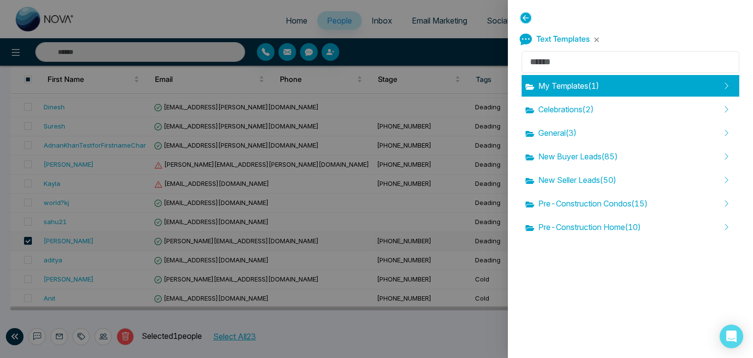
click at [592, 83] on span "My Templates ( 1 )" at bounding box center [561, 86] width 73 height 12
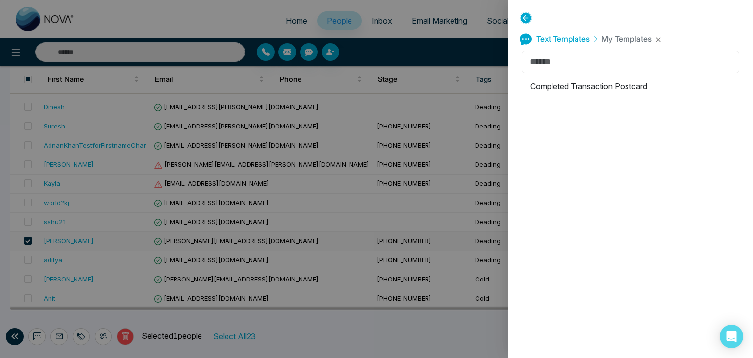
click at [581, 67] on input "text" at bounding box center [630, 62] width 218 height 22
click at [578, 59] on input "text" at bounding box center [630, 62] width 218 height 22
click at [655, 35] on div "Text Templates My Templates" at bounding box center [629, 38] width 221 height 21
click at [657, 38] on button "button" at bounding box center [658, 40] width 6 height 6
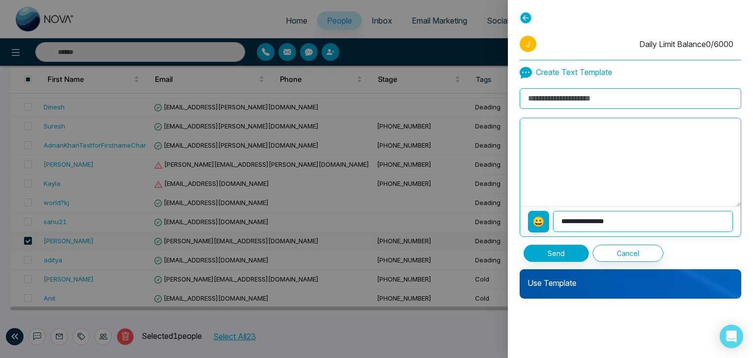
click at [568, 281] on p "Use Template" at bounding box center [629, 279] width 221 height 20
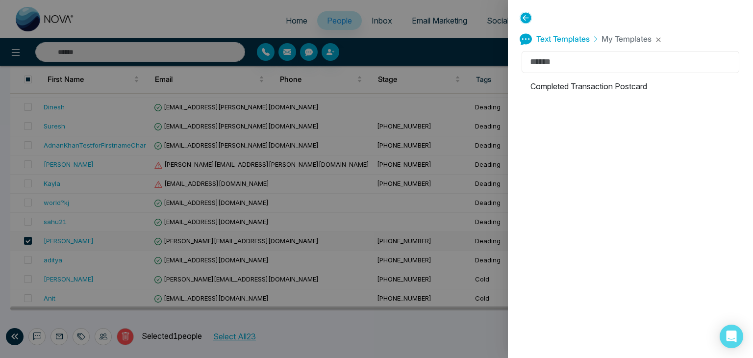
click at [567, 63] on input "text" at bounding box center [630, 62] width 218 height 22
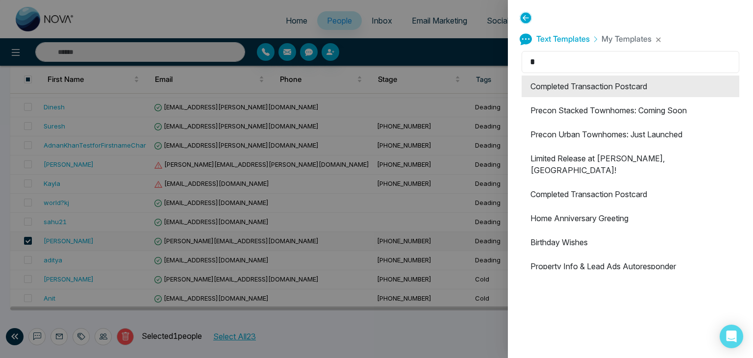
type input "*"
click at [576, 95] on li "Completed Transaction Postcard" at bounding box center [630, 86] width 218 height 22
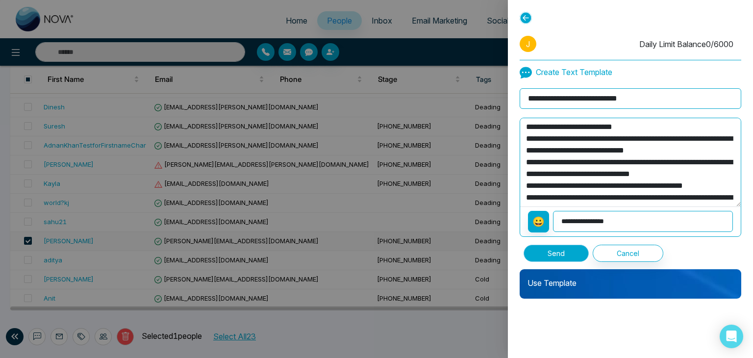
click at [550, 251] on button "Send" at bounding box center [555, 252] width 65 height 17
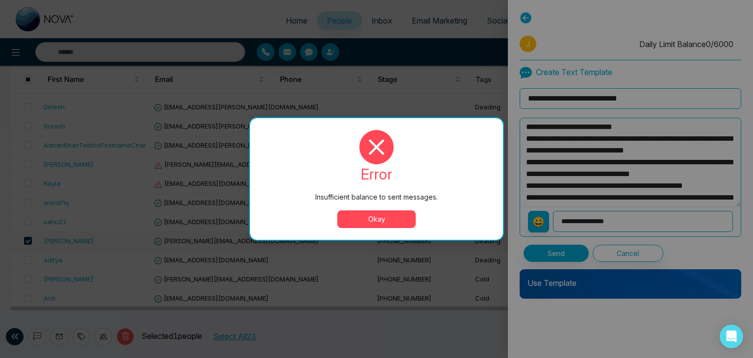
click at [355, 218] on button "Okay" at bounding box center [376, 219] width 78 height 18
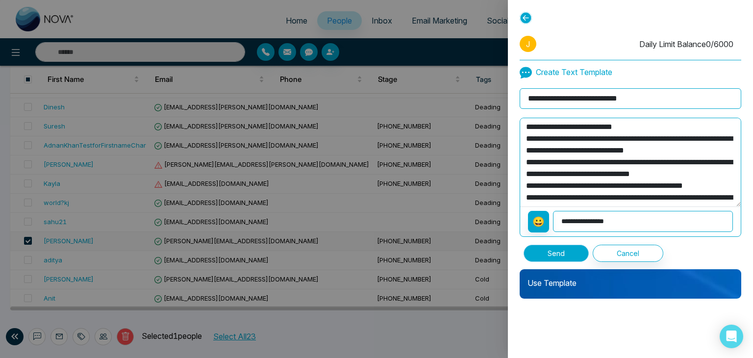
click at [562, 255] on button "Send" at bounding box center [555, 252] width 65 height 17
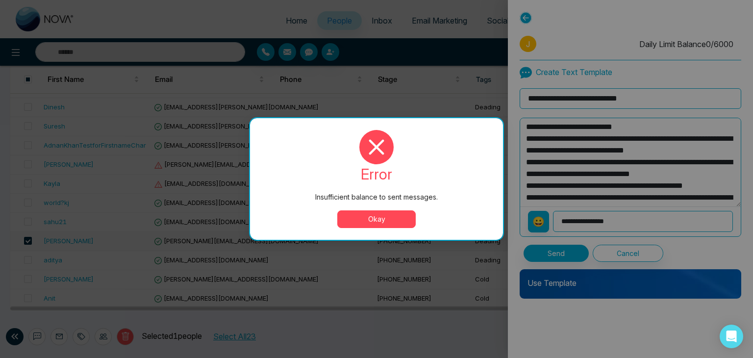
click at [374, 222] on button "Okay" at bounding box center [376, 219] width 78 height 18
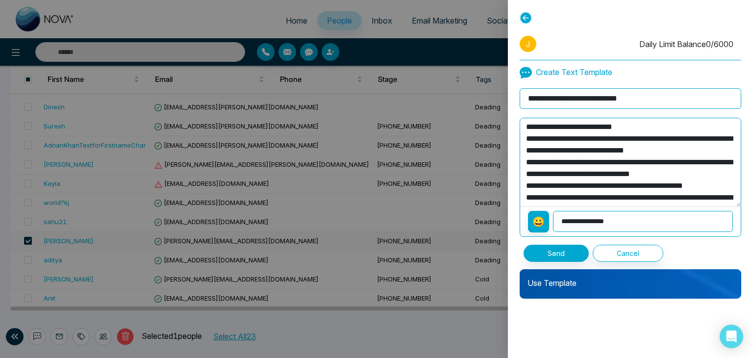
click at [530, 14] on icon at bounding box center [525, 18] width 12 height 12
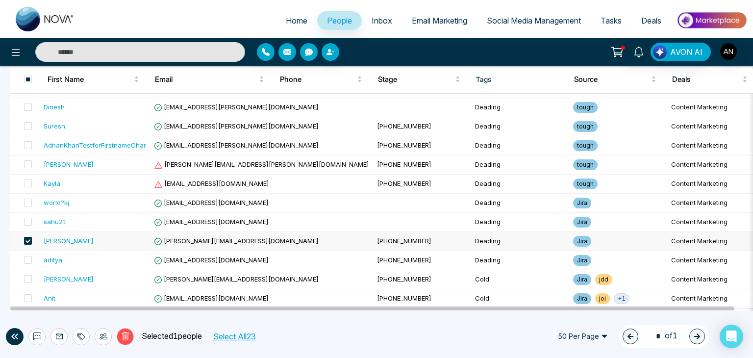
click at [45, 330] on div "Delete Selected 1 people Select All 23" at bounding box center [171, 336] width 294 height 17
click at [38, 332] on icon at bounding box center [37, 335] width 8 height 7
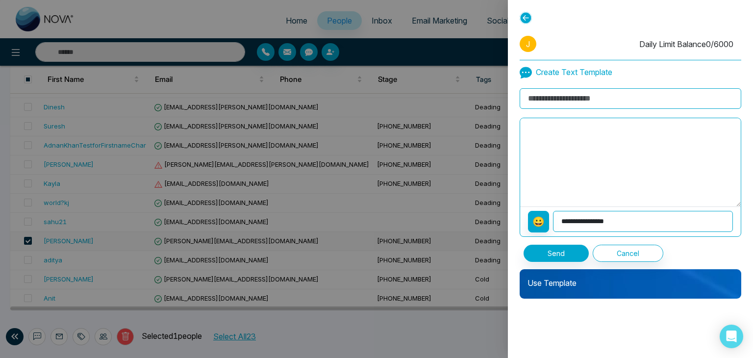
click at [564, 130] on textarea at bounding box center [630, 162] width 220 height 88
click at [552, 106] on input at bounding box center [629, 98] width 221 height 21
type input "**********"
click at [535, 146] on textarea at bounding box center [630, 162] width 220 height 88
click at [587, 220] on select "**********" at bounding box center [643, 221] width 180 height 21
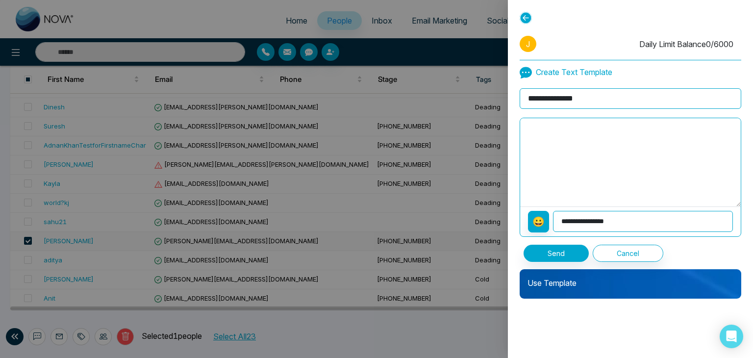
select select "**********"
click at [553, 211] on select "**********" at bounding box center [643, 221] width 180 height 21
click at [548, 135] on textarea "**********" at bounding box center [630, 162] width 220 height 88
click at [573, 222] on select "**********" at bounding box center [643, 221] width 180 height 21
click at [561, 157] on textarea "**********" at bounding box center [630, 162] width 220 height 88
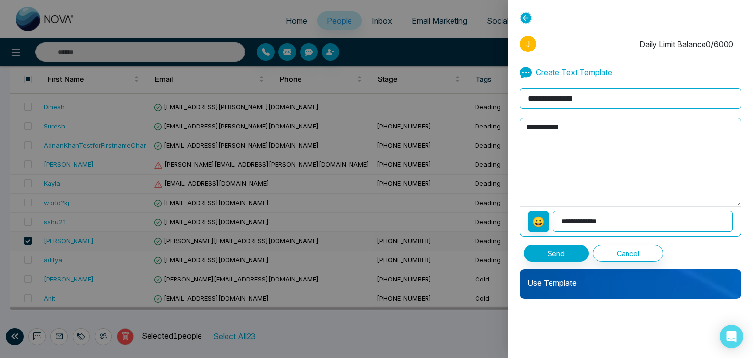
click at [557, 149] on textarea "**********" at bounding box center [630, 162] width 220 height 88
click at [578, 114] on div "**********" at bounding box center [629, 173] width 221 height 175
click at [576, 128] on textarea "**********" at bounding box center [630, 162] width 220 height 88
type textarea "*"
type textarea "**********"
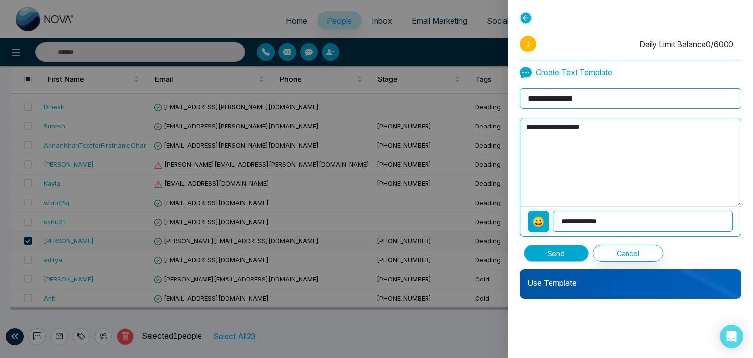
click at [566, 249] on button "Send" at bounding box center [555, 252] width 65 height 17
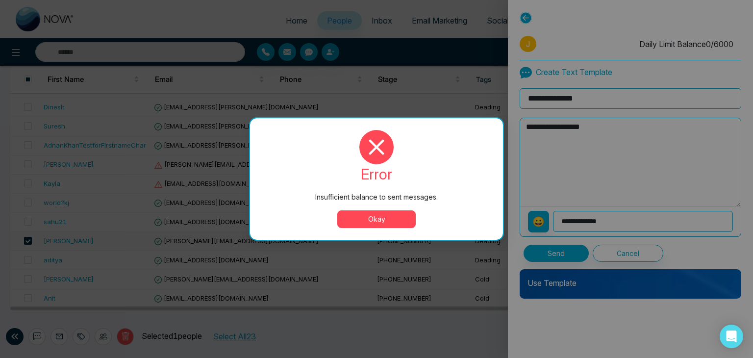
click at [367, 218] on button "Okay" at bounding box center [376, 219] width 78 height 18
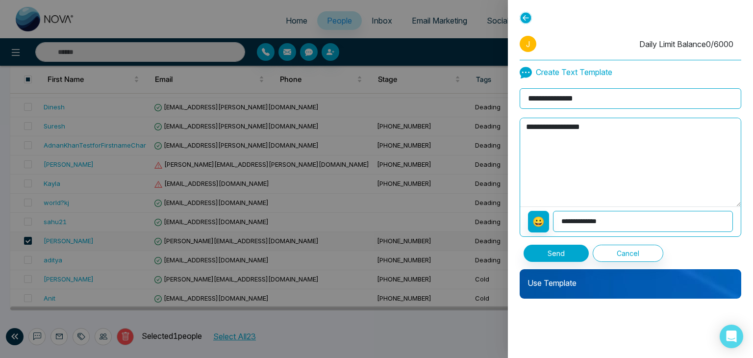
click at [563, 326] on div "**********" at bounding box center [630, 179] width 245 height 358
click at [71, 333] on div at bounding box center [376, 179] width 753 height 358
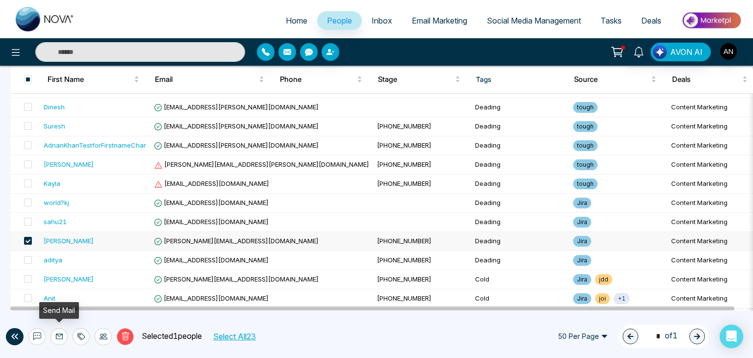
click at [62, 336] on icon at bounding box center [59, 336] width 7 height 5
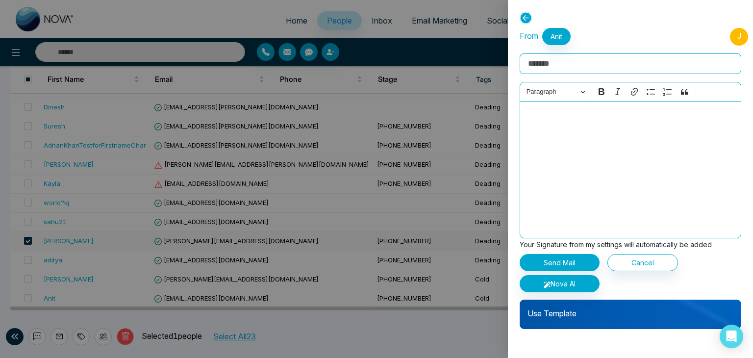
click at [562, 321] on div "Use Template" at bounding box center [629, 313] width 221 height 29
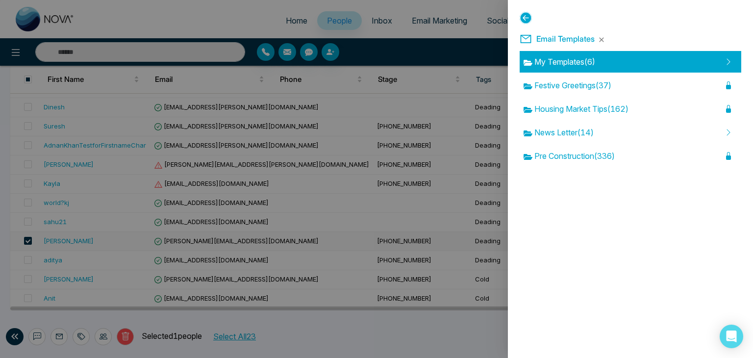
click at [579, 69] on div "My Templates ( 6 )" at bounding box center [629, 62] width 221 height 22
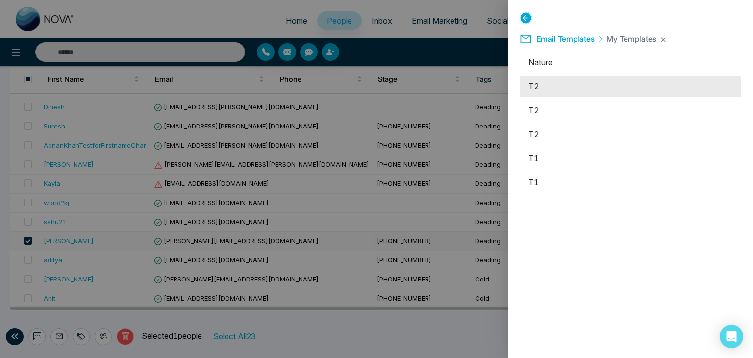
click at [565, 89] on li "T2" at bounding box center [629, 86] width 221 height 22
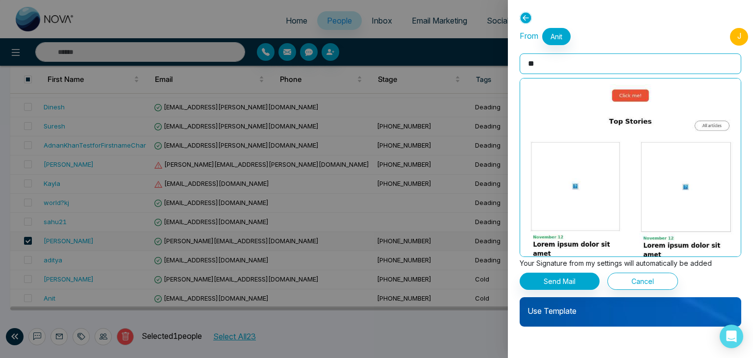
click at [574, 307] on p "Use Template" at bounding box center [629, 307] width 221 height 20
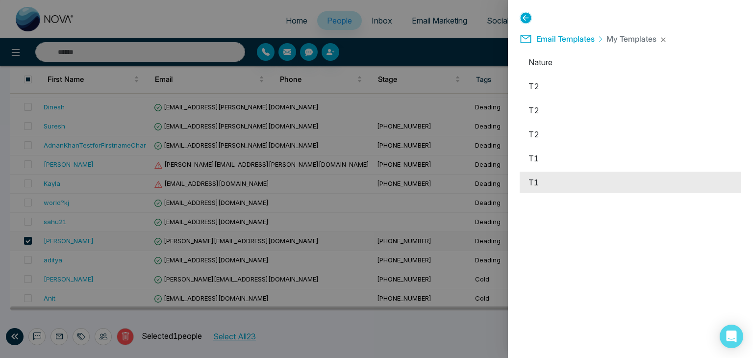
click at [541, 181] on li "T1" at bounding box center [629, 182] width 221 height 22
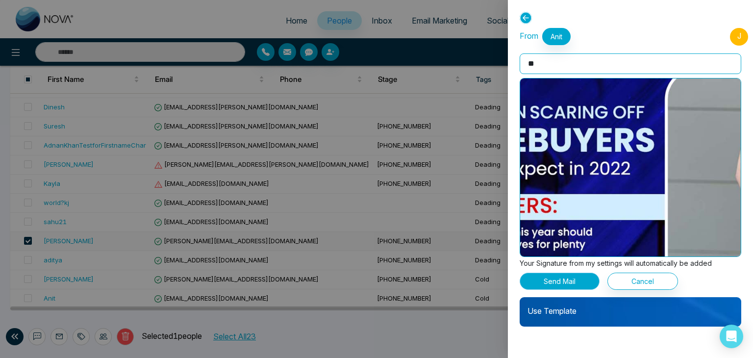
click at [561, 285] on button "Send Mail" at bounding box center [559, 280] width 80 height 17
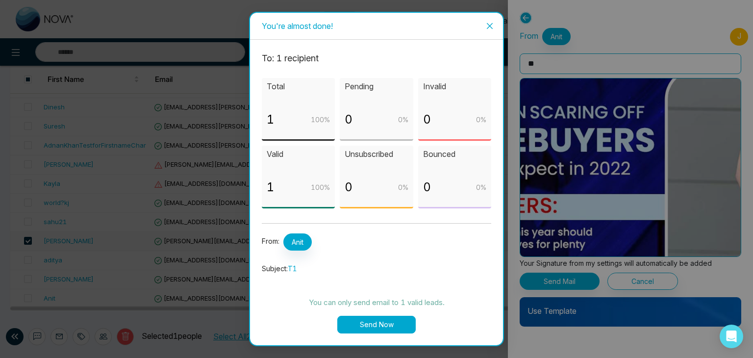
click at [372, 327] on button "Send Now" at bounding box center [376, 325] width 78 height 18
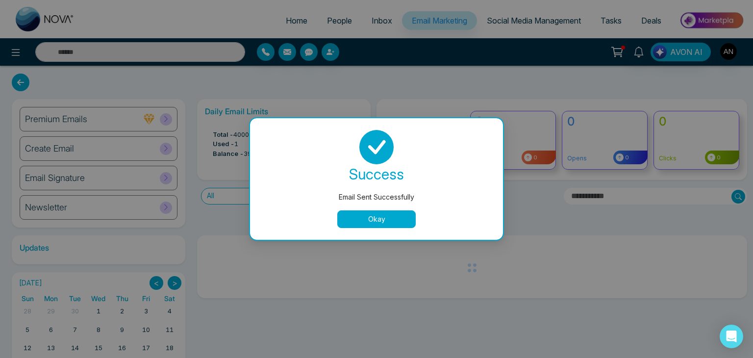
click at [367, 219] on button "Okay" at bounding box center [376, 219] width 78 height 18
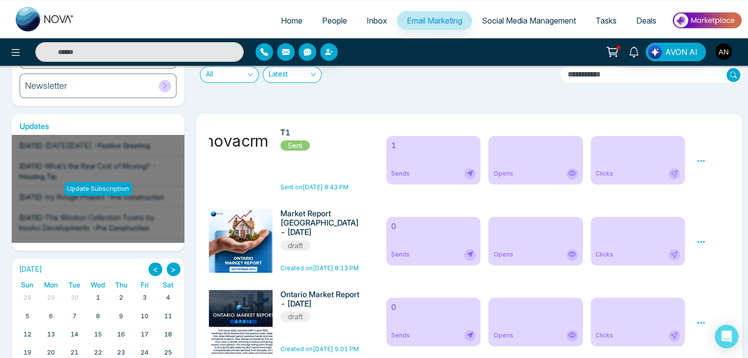
scroll to position [130, 0]
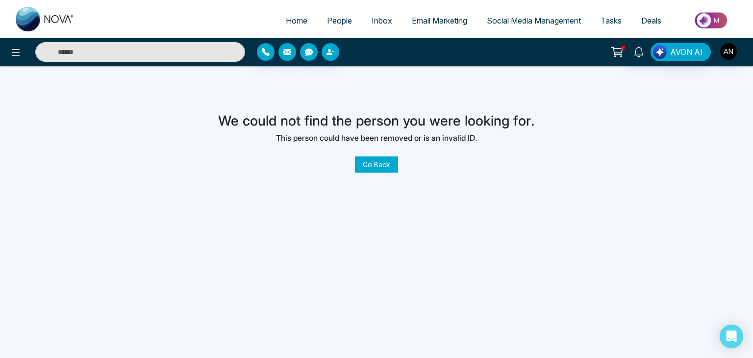
click at [279, 224] on div "Home People Inbox Email Marketing Social Media Management Tasks Deals AVON AI W…" at bounding box center [376, 179] width 753 height 358
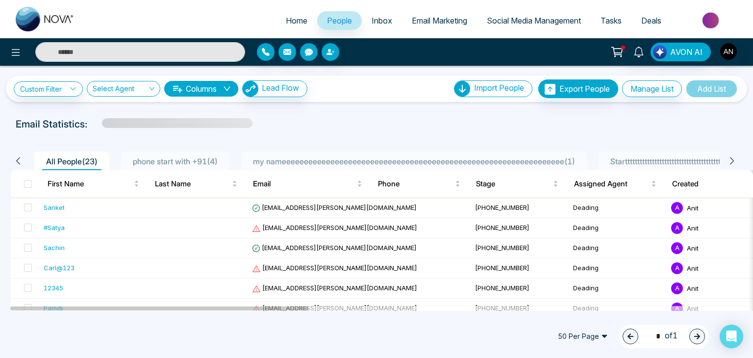
click at [371, 22] on span "Inbox" at bounding box center [381, 21] width 21 height 10
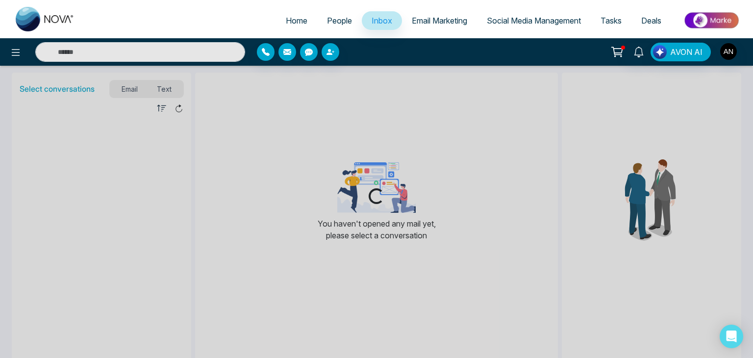
click at [432, 20] on span "Email Marketing" at bounding box center [439, 21] width 55 height 10
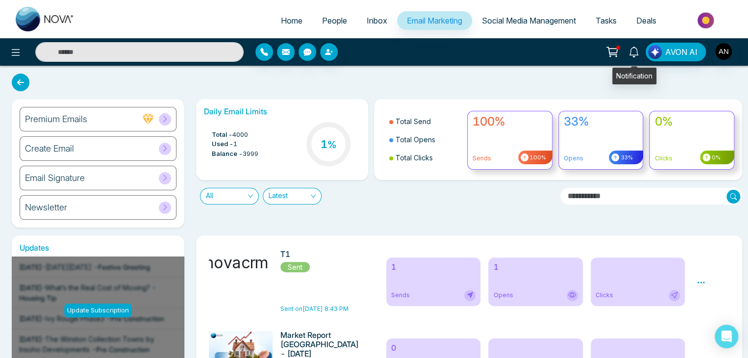
click at [631, 55] on icon at bounding box center [633, 52] width 11 height 11
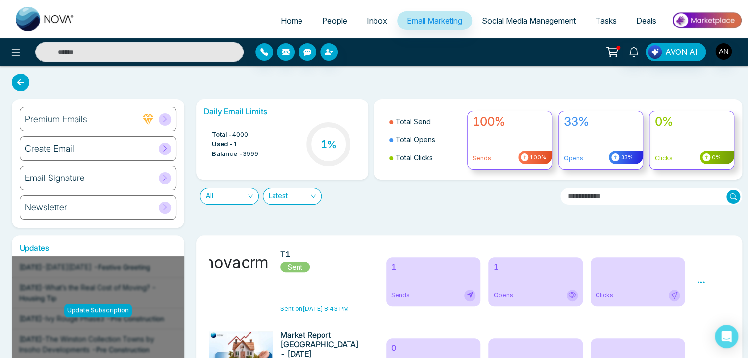
click at [323, 21] on span "People" at bounding box center [334, 21] width 25 height 10
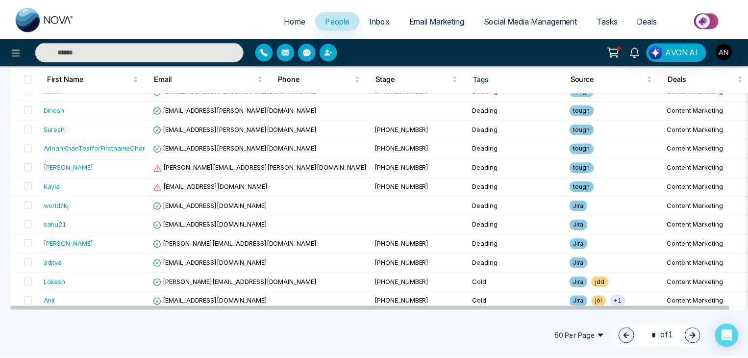
scroll to position [329, 0]
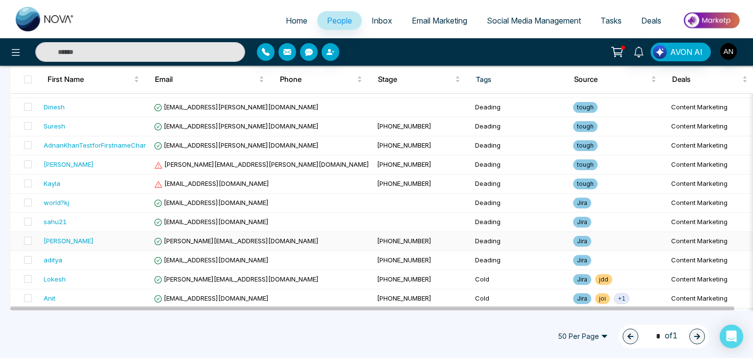
click at [183, 242] on td "Jayesh@mmnovatech.com" at bounding box center [261, 241] width 223 height 19
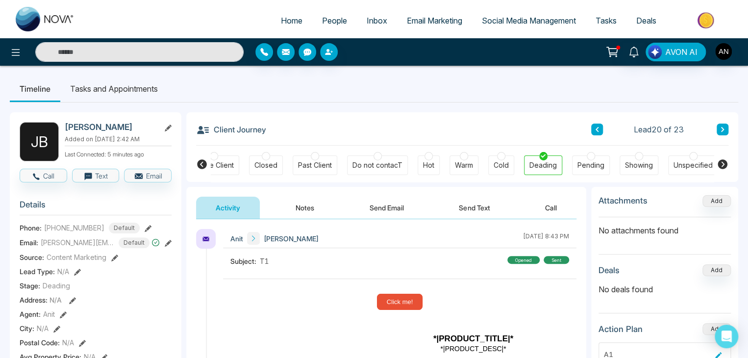
scroll to position [32, 0]
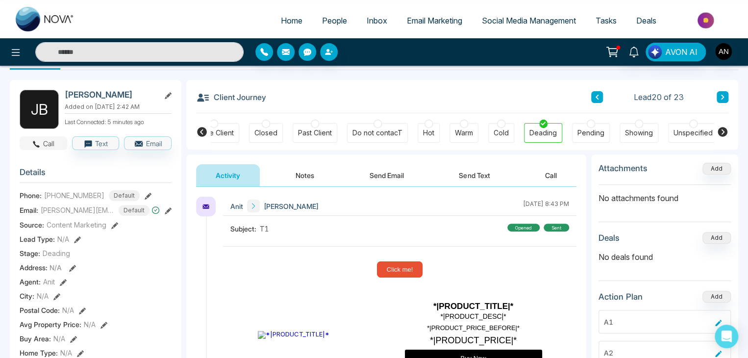
click at [43, 147] on button "Call" at bounding box center [44, 143] width 48 height 14
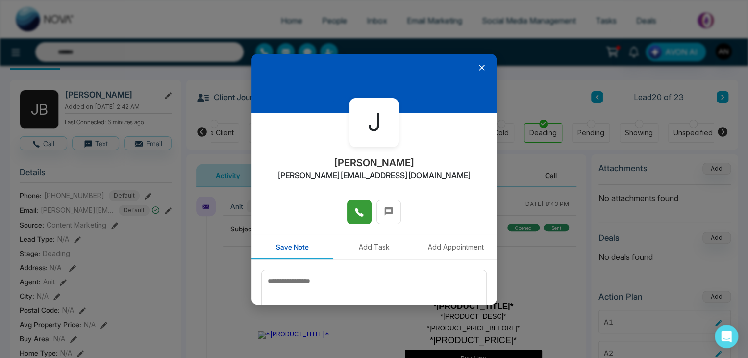
click at [355, 213] on icon at bounding box center [359, 212] width 8 height 8
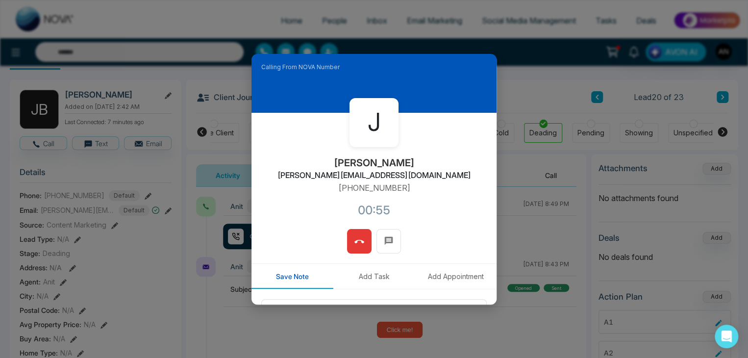
click at [360, 243] on icon at bounding box center [359, 242] width 10 height 10
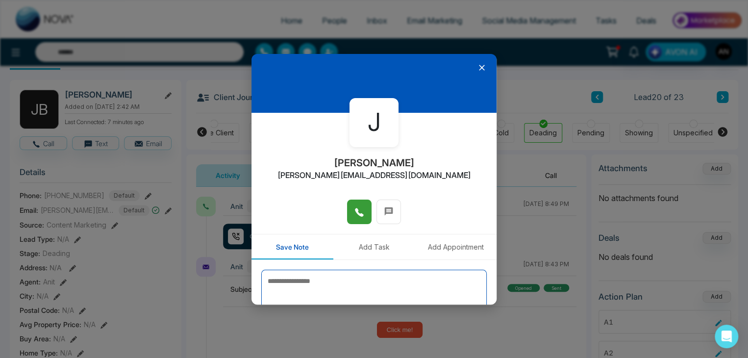
click at [295, 286] on textarea at bounding box center [373, 293] width 225 height 49
type textarea "*"
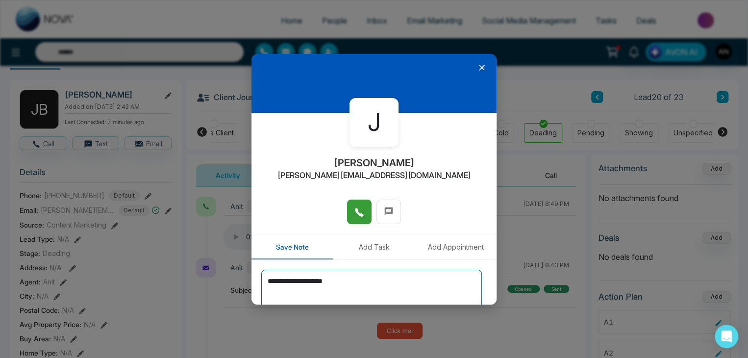
type textarea "**********"
click at [445, 171] on div "J Jayesh Jayesh@mmnovatech.com" at bounding box center [373, 156] width 245 height 87
click at [477, 68] on icon at bounding box center [482, 68] width 10 height 10
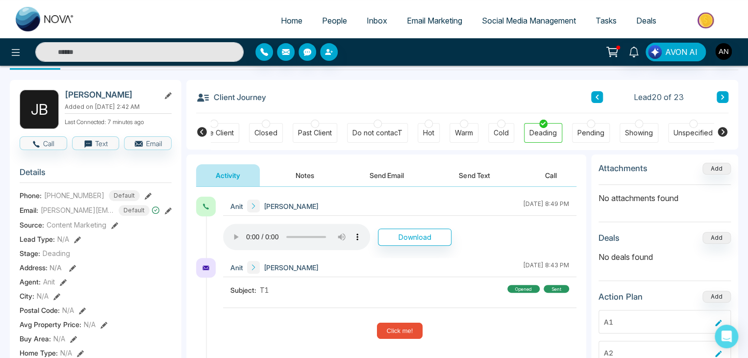
click at [725, 95] on button at bounding box center [722, 97] width 12 height 12
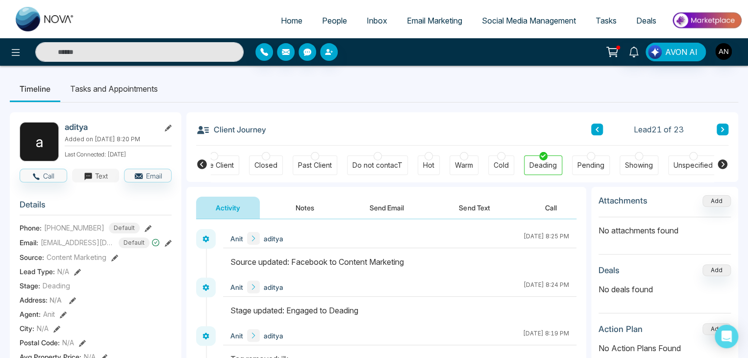
click at [88, 180] on icon "button" at bounding box center [87, 175] width 7 height 7
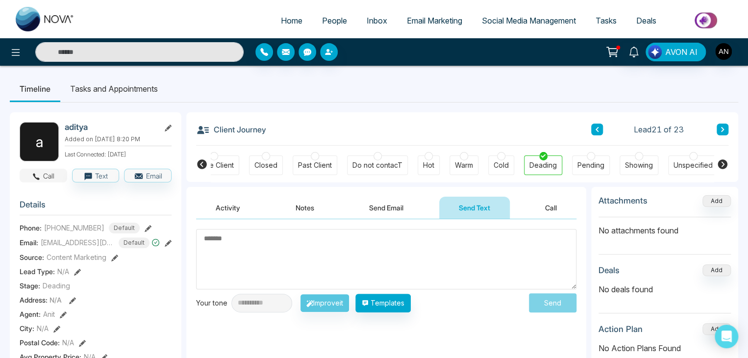
click at [33, 181] on icon "button" at bounding box center [36, 176] width 9 height 9
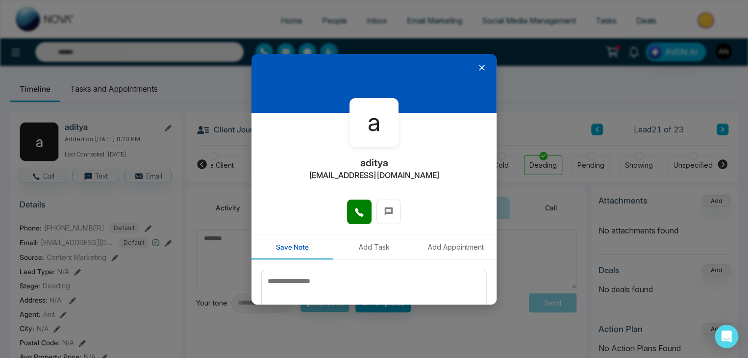
click at [477, 70] on icon at bounding box center [482, 68] width 10 height 10
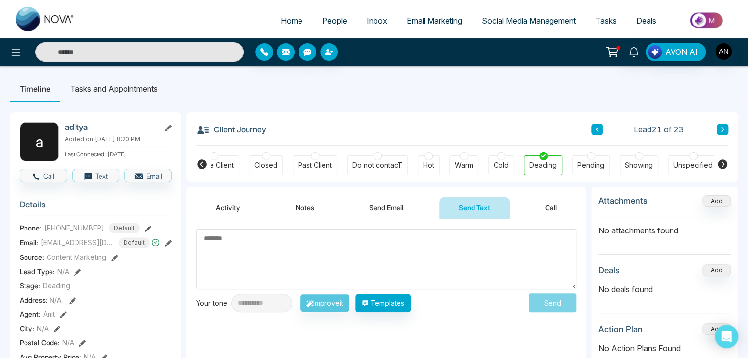
click at [592, 126] on button at bounding box center [597, 129] width 12 height 12
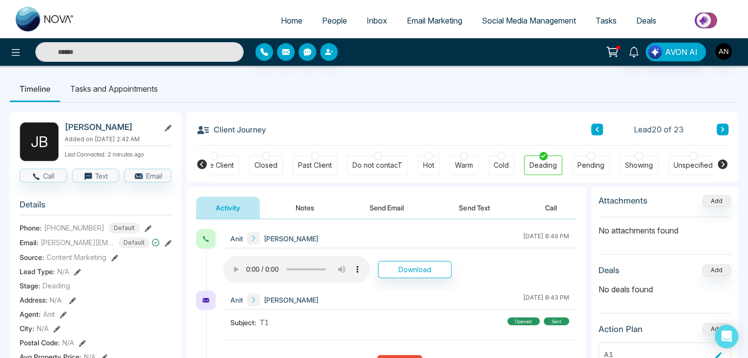
click at [438, 243] on div "Anit Jayesh October 10 2025 | 8:49 PM" at bounding box center [399, 238] width 353 height 19
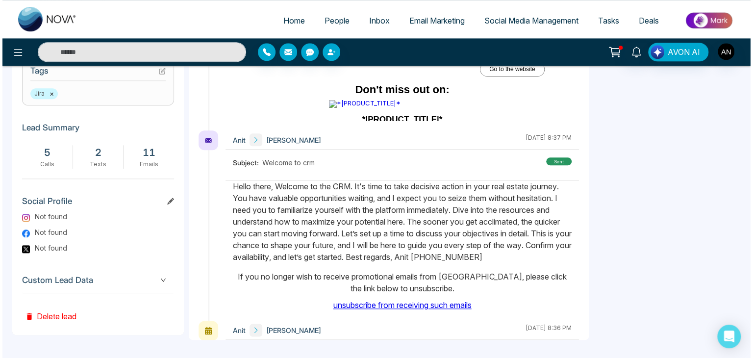
scroll to position [417, 0]
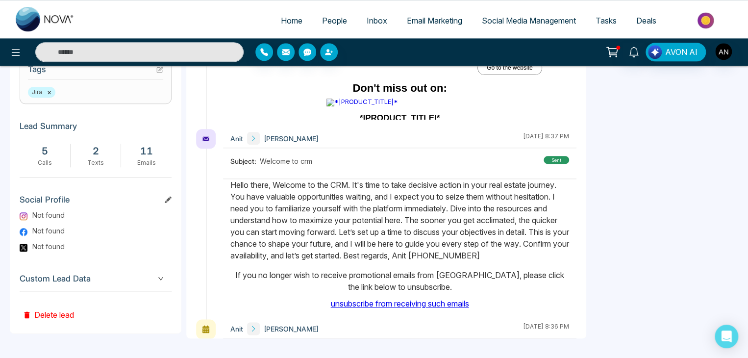
click at [59, 316] on button "Delete lead" at bounding box center [48, 308] width 57 height 32
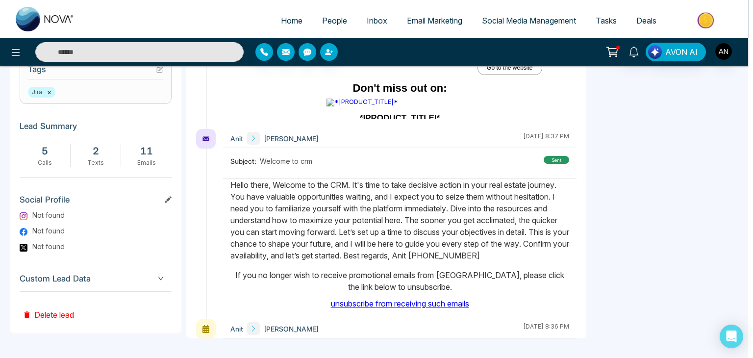
scroll to position [0, 233]
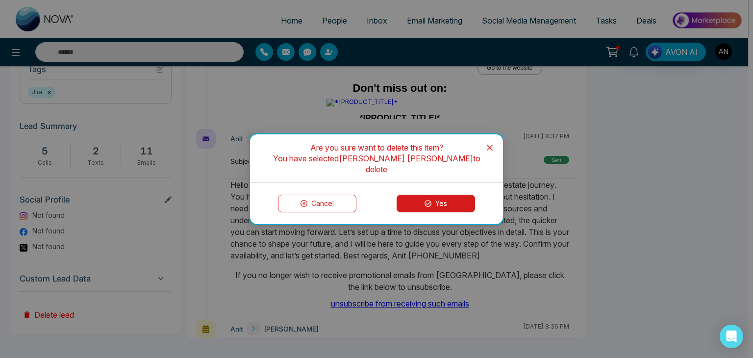
click at [427, 195] on button "Yes" at bounding box center [435, 204] width 78 height 18
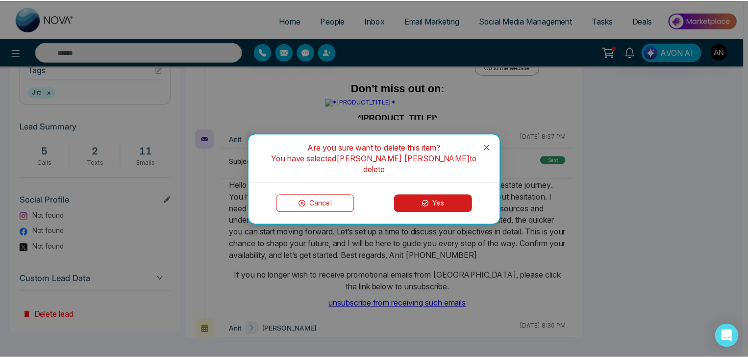
scroll to position [0, 228]
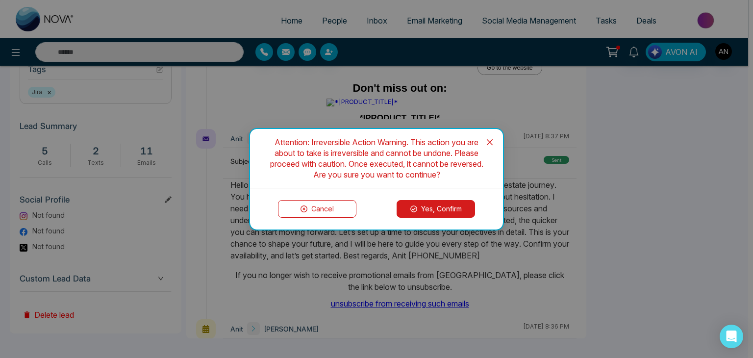
click at [426, 207] on button "Yes, Confirm" at bounding box center [435, 209] width 78 height 18
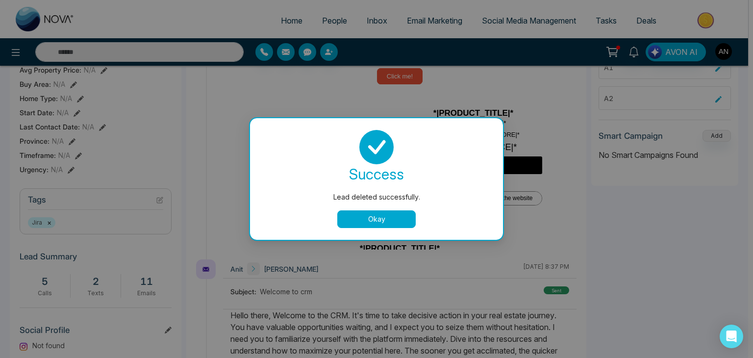
scroll to position [286, 0]
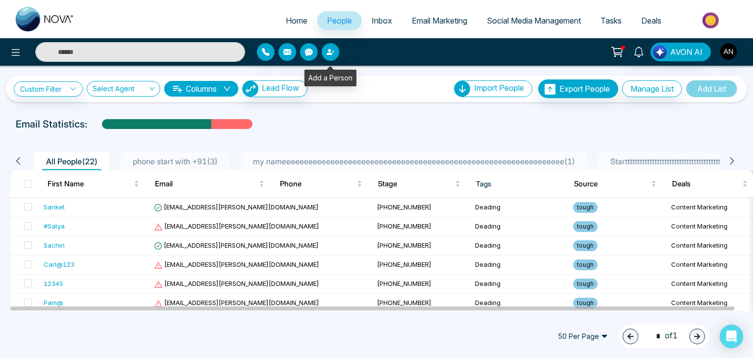
click at [331, 49] on icon "button" at bounding box center [330, 52] width 8 height 8
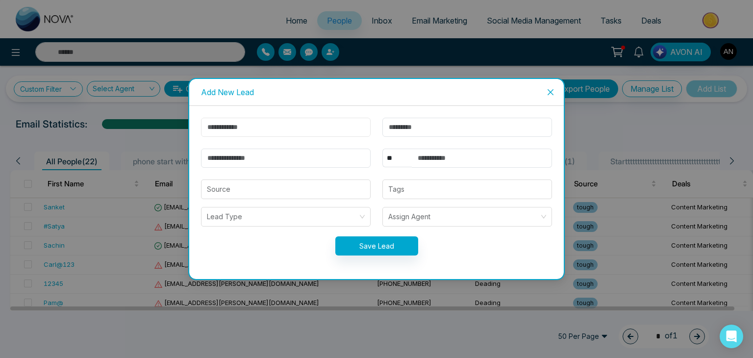
click at [282, 130] on input "text" at bounding box center [286, 127] width 170 height 19
click at [280, 122] on input "text" at bounding box center [286, 127] width 170 height 19
type input "******"
click at [409, 125] on input "text" at bounding box center [467, 127] width 170 height 19
type input "********"
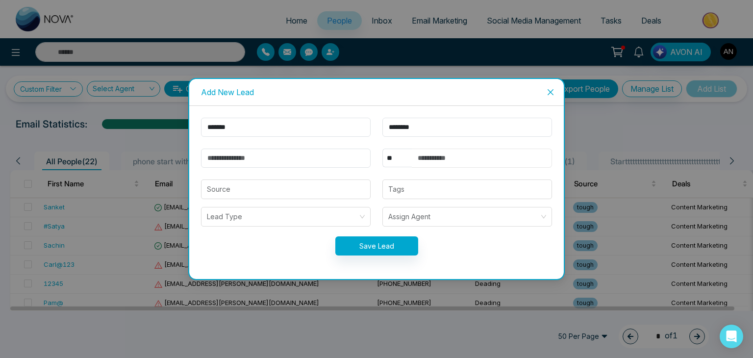
click at [417, 161] on input "text" at bounding box center [482, 157] width 140 height 19
click at [427, 193] on div at bounding box center [467, 189] width 164 height 12
type input "**********"
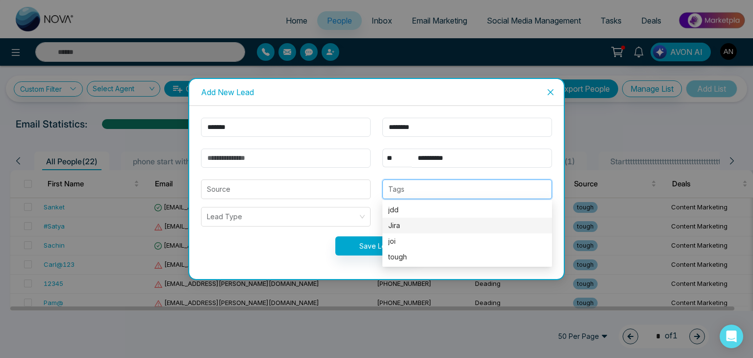
click at [412, 226] on div "Jira" at bounding box center [467, 225] width 158 height 11
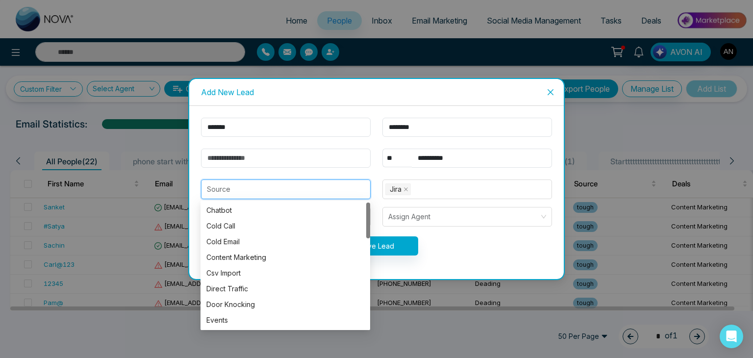
click at [327, 195] on input "search" at bounding box center [286, 189] width 158 height 19
click at [237, 222] on div "Cold Call" at bounding box center [285, 225] width 158 height 11
type input "*********"
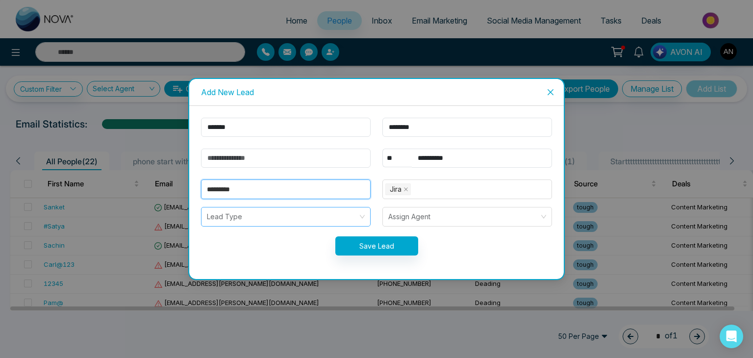
click at [253, 216] on input "search" at bounding box center [282, 216] width 151 height 19
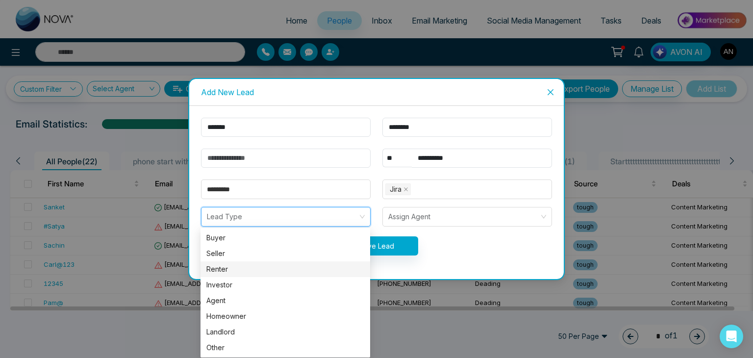
click at [243, 263] on div "Renter" at bounding box center [285, 269] width 170 height 16
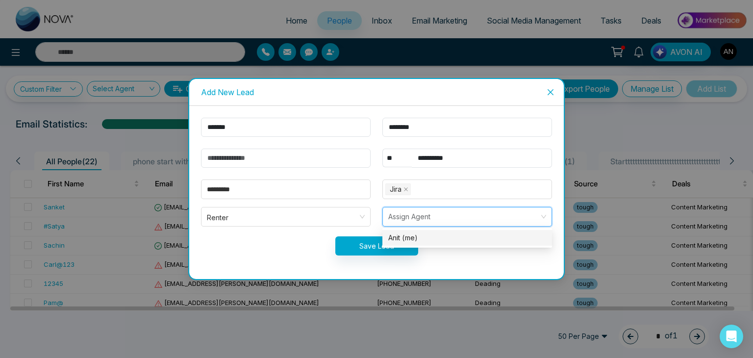
click at [435, 220] on input "search" at bounding box center [463, 216] width 151 height 19
click at [417, 235] on div "Anit (me)" at bounding box center [467, 237] width 158 height 11
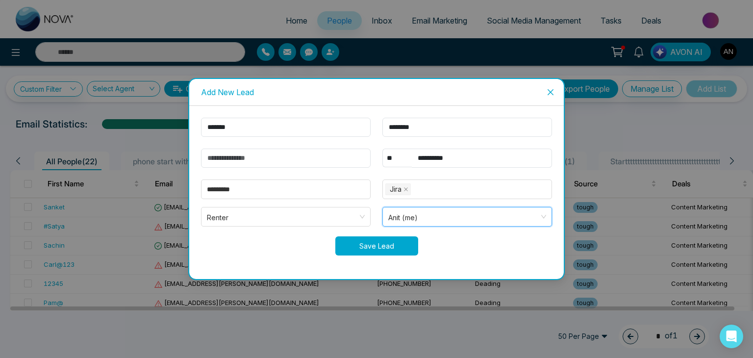
click at [391, 238] on button "Save Lead" at bounding box center [376, 245] width 83 height 19
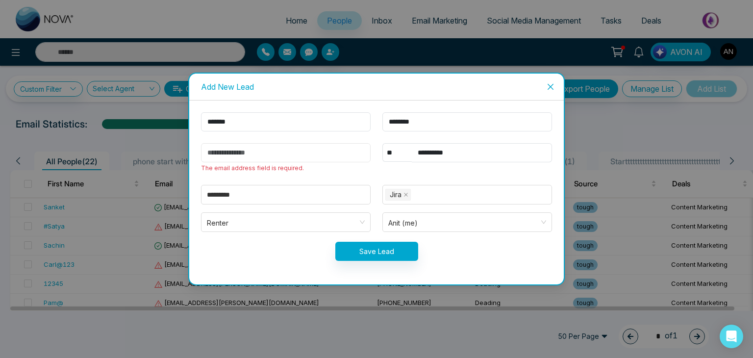
click at [232, 152] on input "email" at bounding box center [286, 152] width 170 height 19
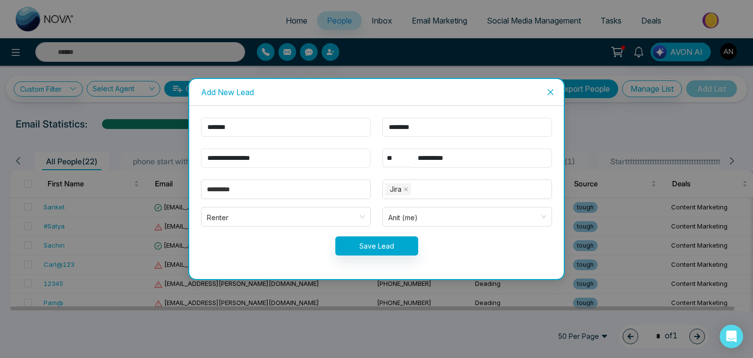
type input "**********"
click at [312, 163] on input "**********" at bounding box center [286, 157] width 170 height 19
click at [369, 244] on button "Save Lead" at bounding box center [376, 245] width 83 height 19
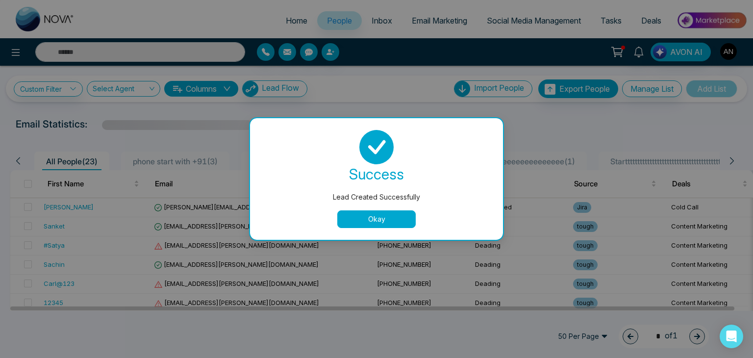
click at [360, 210] on button "Okay" at bounding box center [376, 219] width 78 height 18
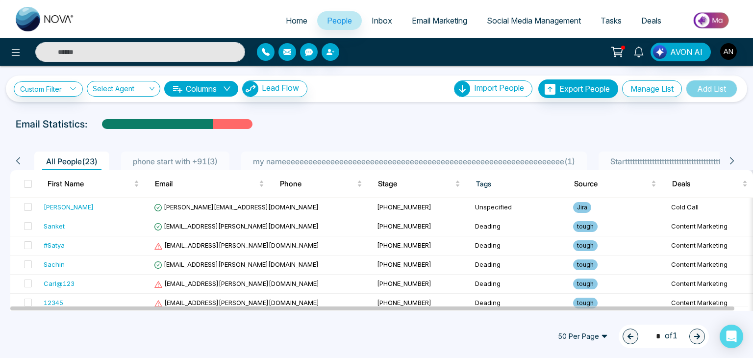
click at [370, 14] on link "Inbox" at bounding box center [382, 20] width 40 height 19
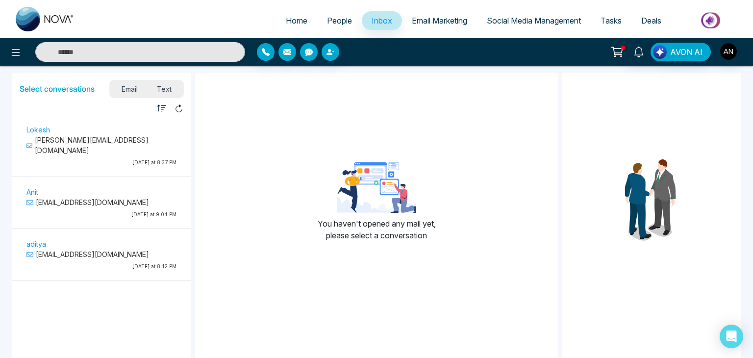
click at [341, 25] on link "People" at bounding box center [339, 20] width 45 height 19
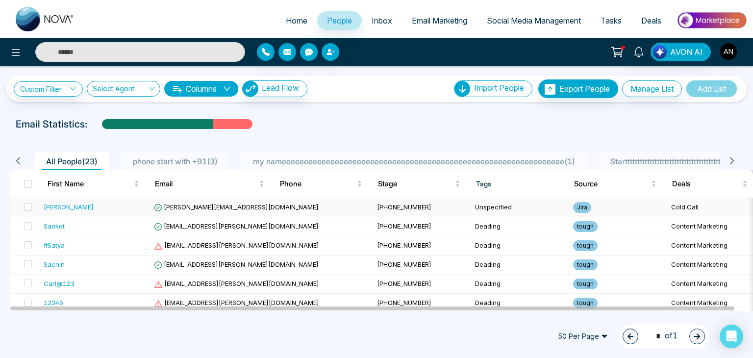
click at [196, 203] on span "Jayesh@mmnovatech.com" at bounding box center [236, 207] width 165 height 8
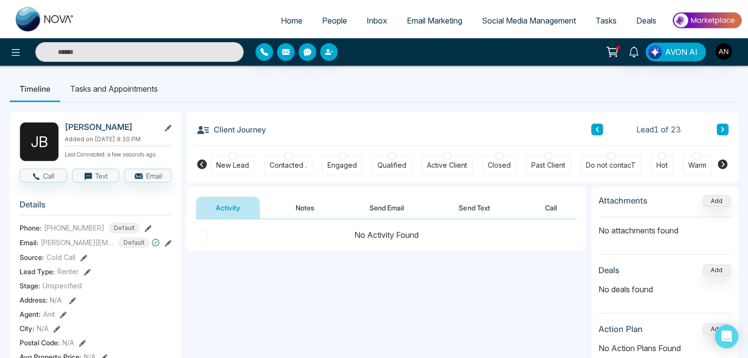
click at [616, 22] on link "Tasks" at bounding box center [606, 20] width 41 height 19
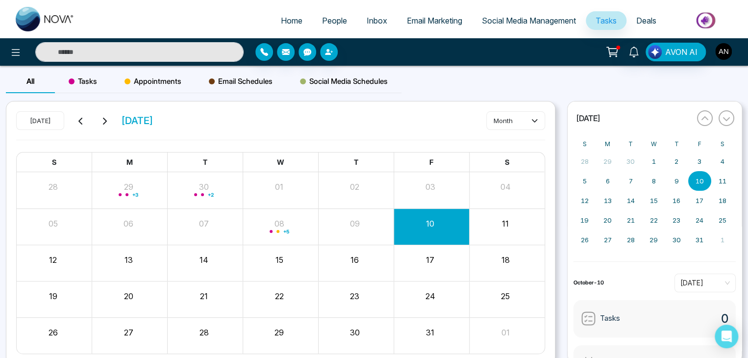
click at [729, 54] on img "button" at bounding box center [723, 51] width 17 height 17
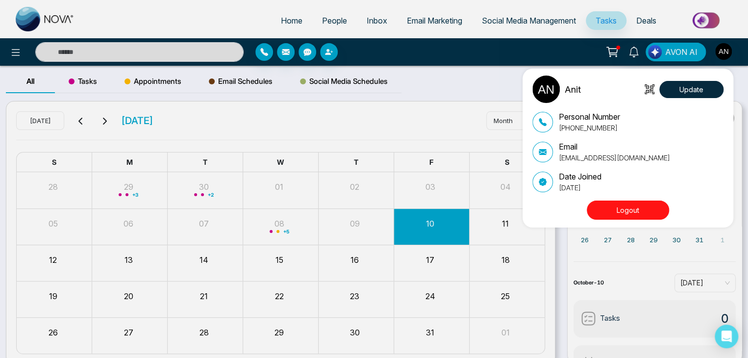
click at [620, 213] on button "Logout" at bounding box center [628, 209] width 82 height 19
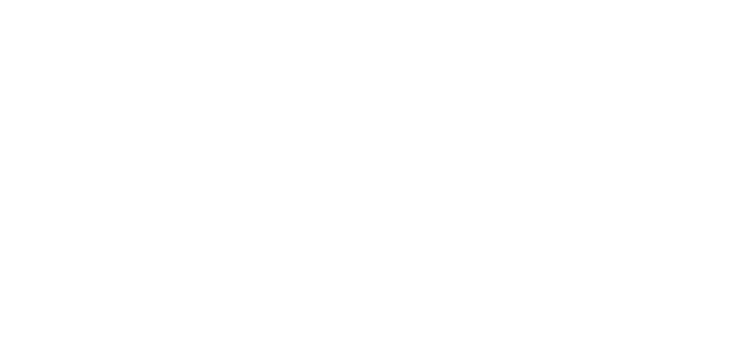
select select "*"
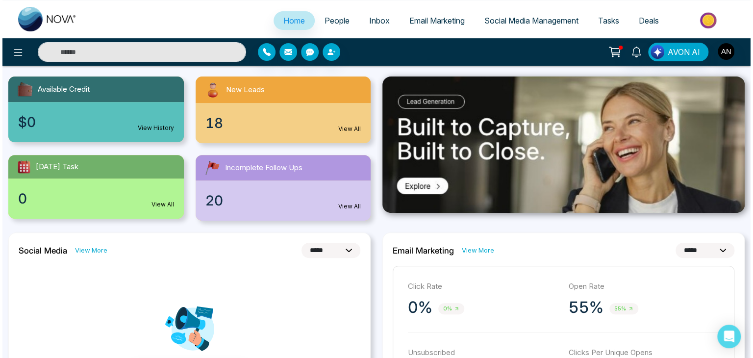
scroll to position [228, 0]
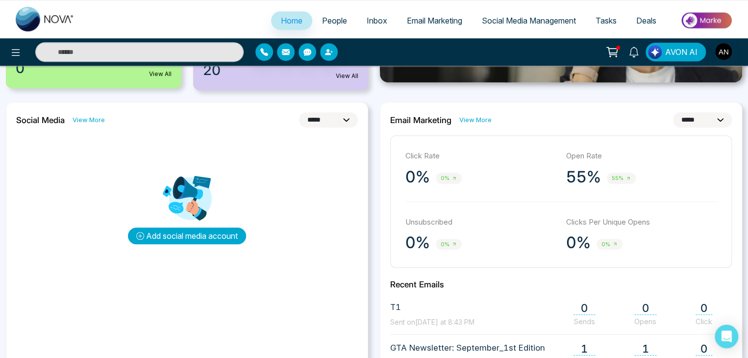
click at [214, 238] on button "Add social media account" at bounding box center [187, 235] width 118 height 17
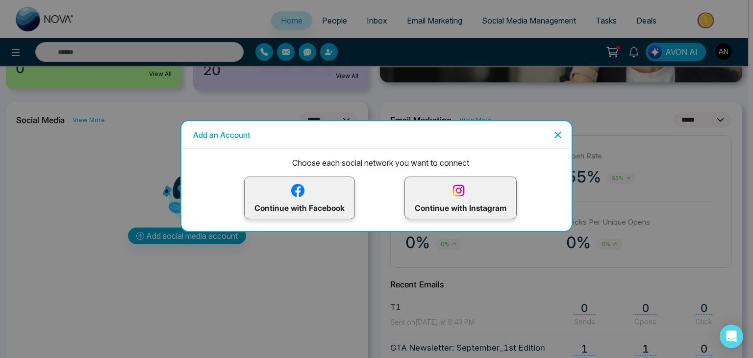
click at [465, 201] on p "Continue with Instagram" at bounding box center [461, 198] width 92 height 32
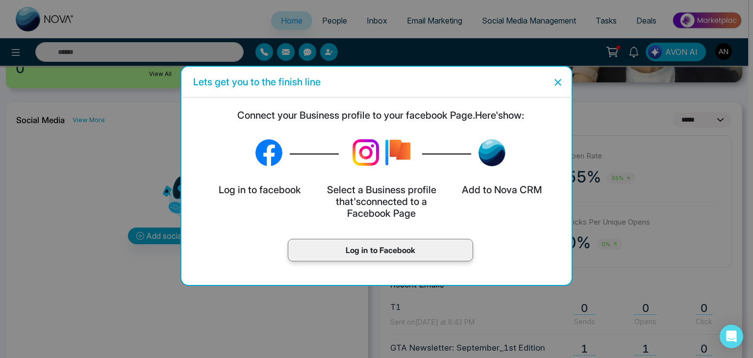
click at [368, 243] on div "Log in to Facebook" at bounding box center [380, 250] width 185 height 23
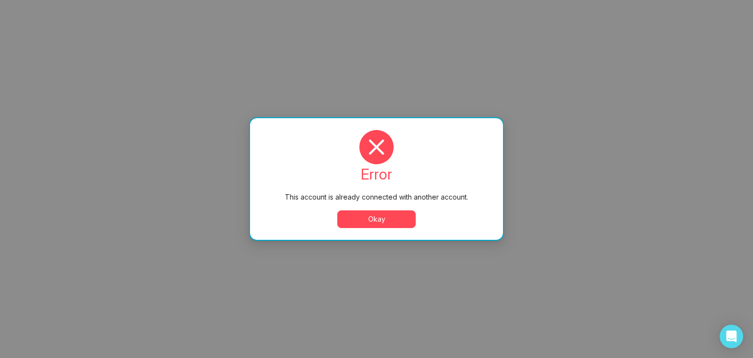
scroll to position [0, 0]
select select "*"
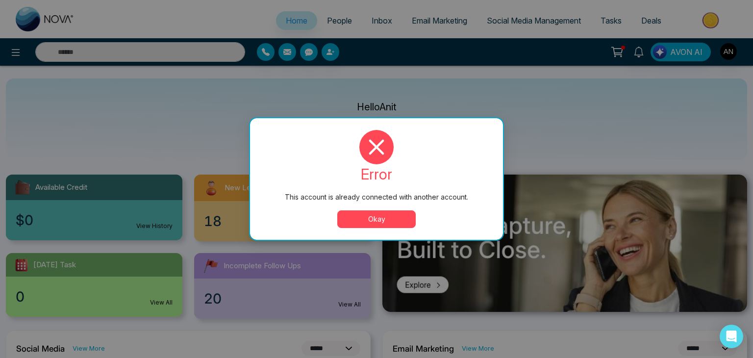
click at [376, 224] on button "Okay" at bounding box center [376, 219] width 78 height 18
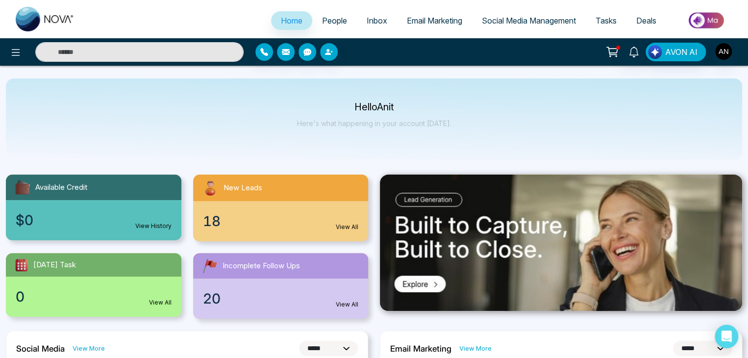
click at [515, 16] on span "Social Media Management" at bounding box center [529, 21] width 94 height 10
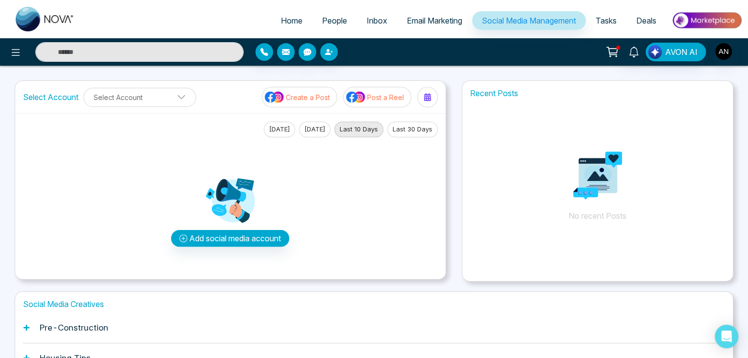
click at [302, 96] on p "Create a Post" at bounding box center [308, 97] width 44 height 10
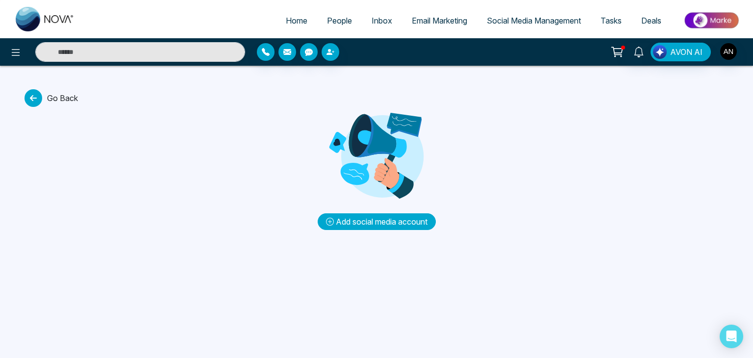
click at [347, 220] on button "Add social media account" at bounding box center [377, 221] width 118 height 17
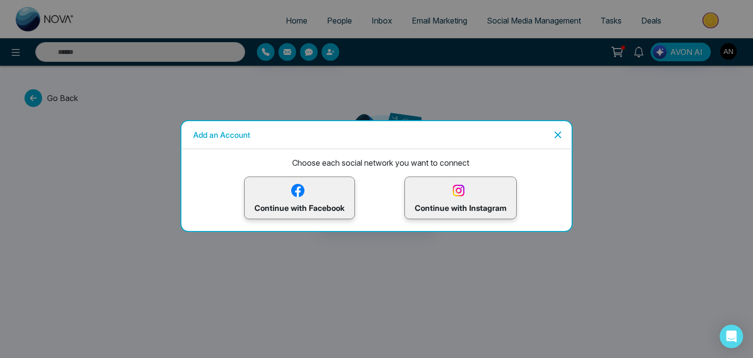
click at [421, 191] on p "Continue with Instagram" at bounding box center [461, 198] width 92 height 32
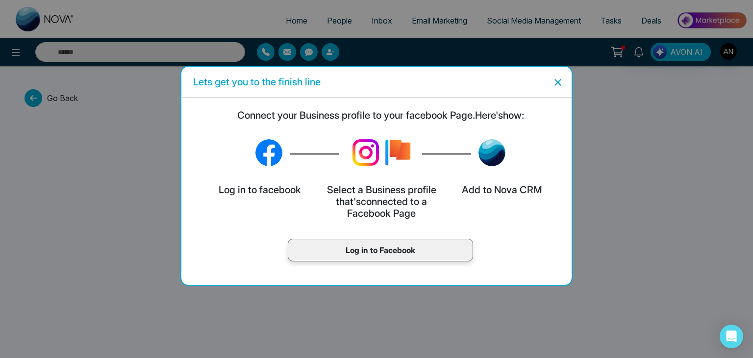
click at [341, 249] on p "Log in to Facebook" at bounding box center [380, 250] width 165 height 12
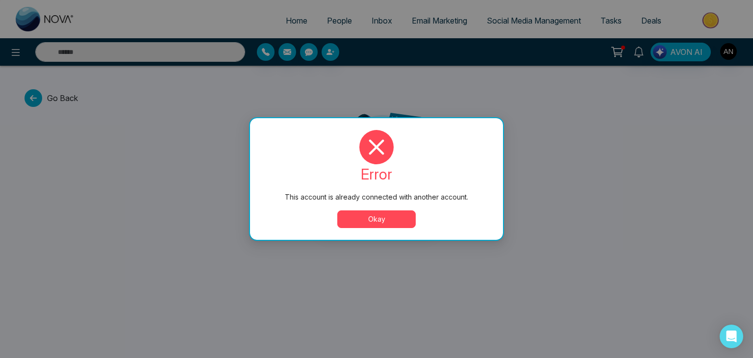
click at [386, 224] on button "Okay" at bounding box center [376, 219] width 78 height 18
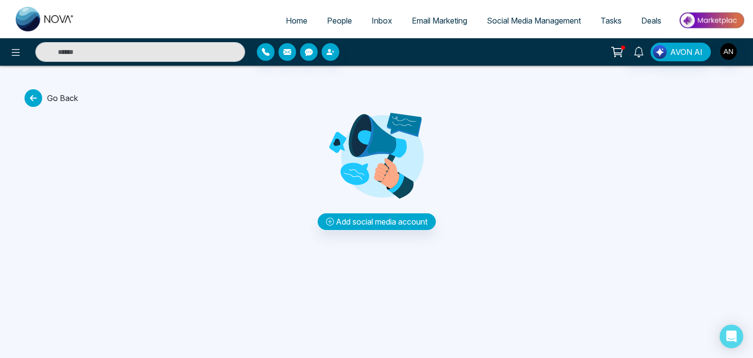
click at [506, 24] on span "Social Media Management" at bounding box center [534, 21] width 94 height 10
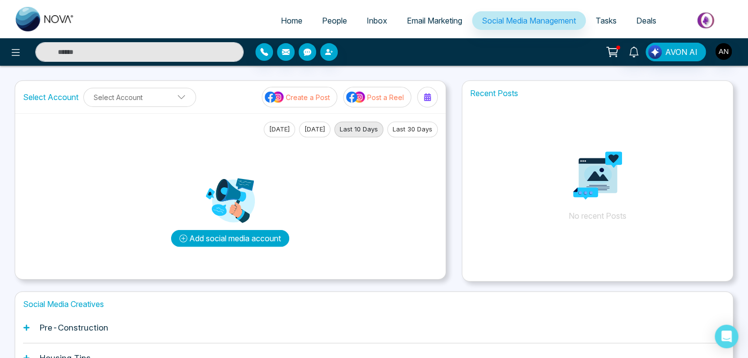
click at [248, 238] on button "Add social media account" at bounding box center [230, 238] width 118 height 17
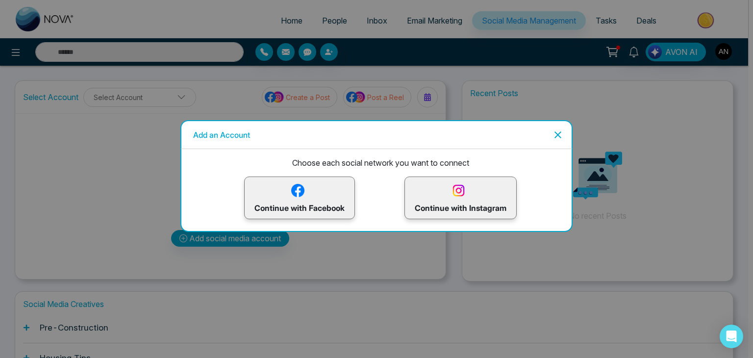
click at [461, 187] on img at bounding box center [458, 190] width 17 height 17
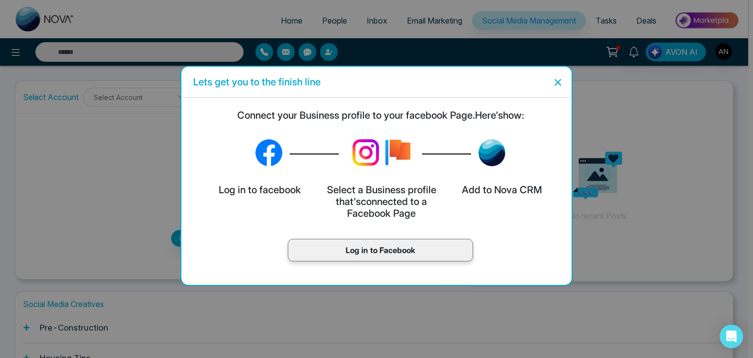
click at [377, 250] on p "Log in to Facebook" at bounding box center [380, 250] width 165 height 12
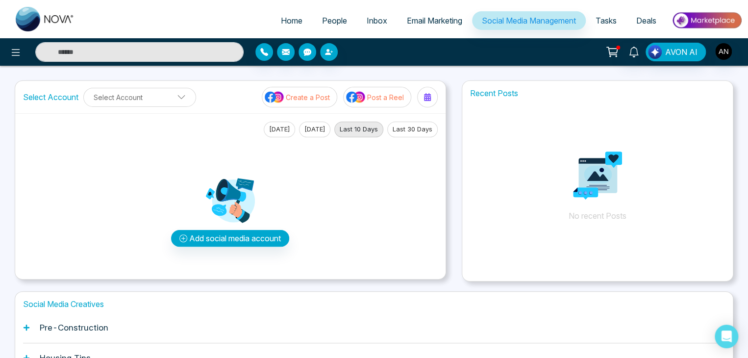
click at [298, 98] on p "Create a Post" at bounding box center [308, 97] width 44 height 10
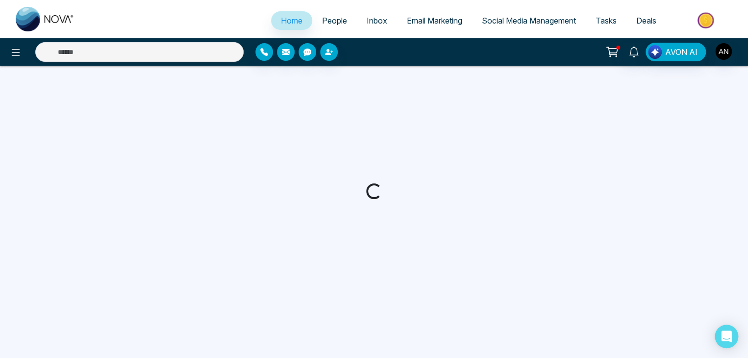
select select "*"
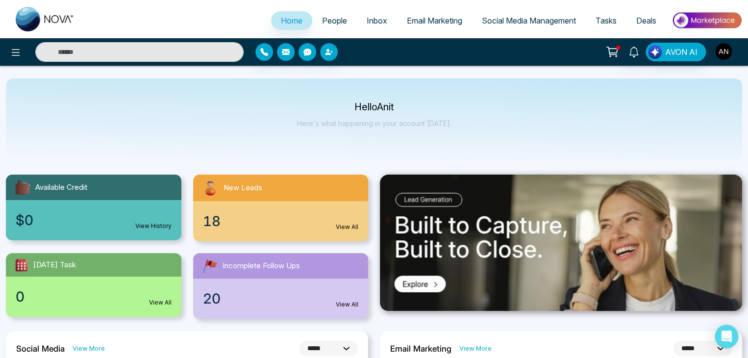
click at [720, 56] on img "button" at bounding box center [723, 51] width 17 height 17
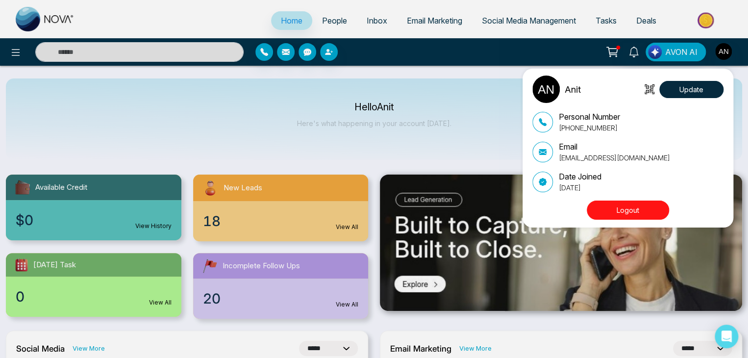
click at [613, 212] on button "Logout" at bounding box center [628, 209] width 82 height 19
